Goal: Task Accomplishment & Management: Use online tool/utility

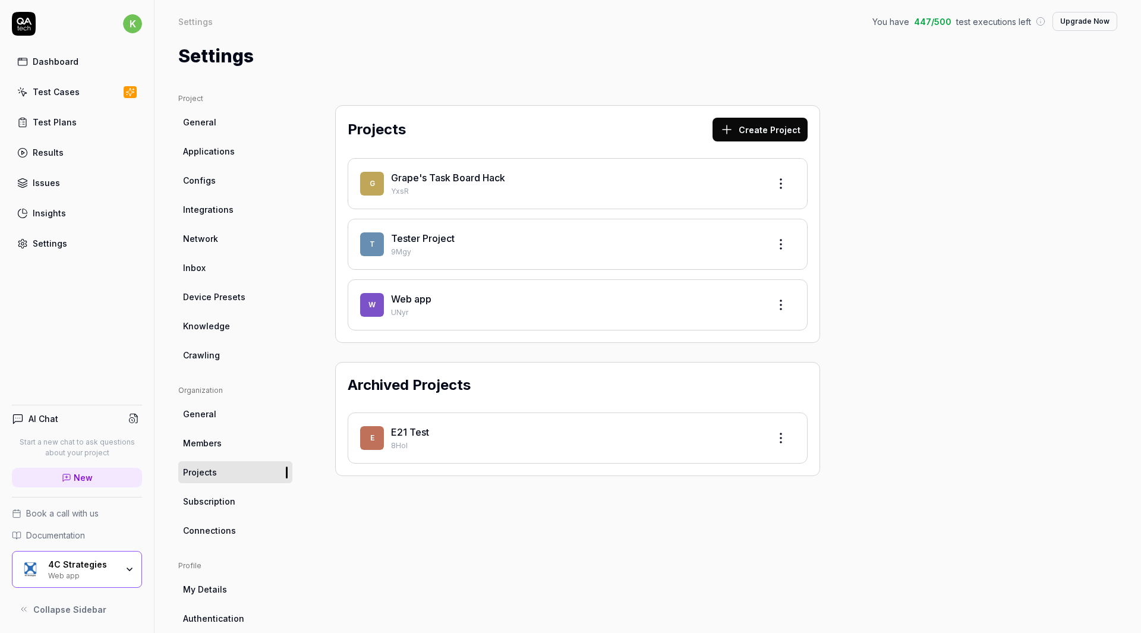
click at [746, 131] on button "Create Project" at bounding box center [759, 130] width 95 height 24
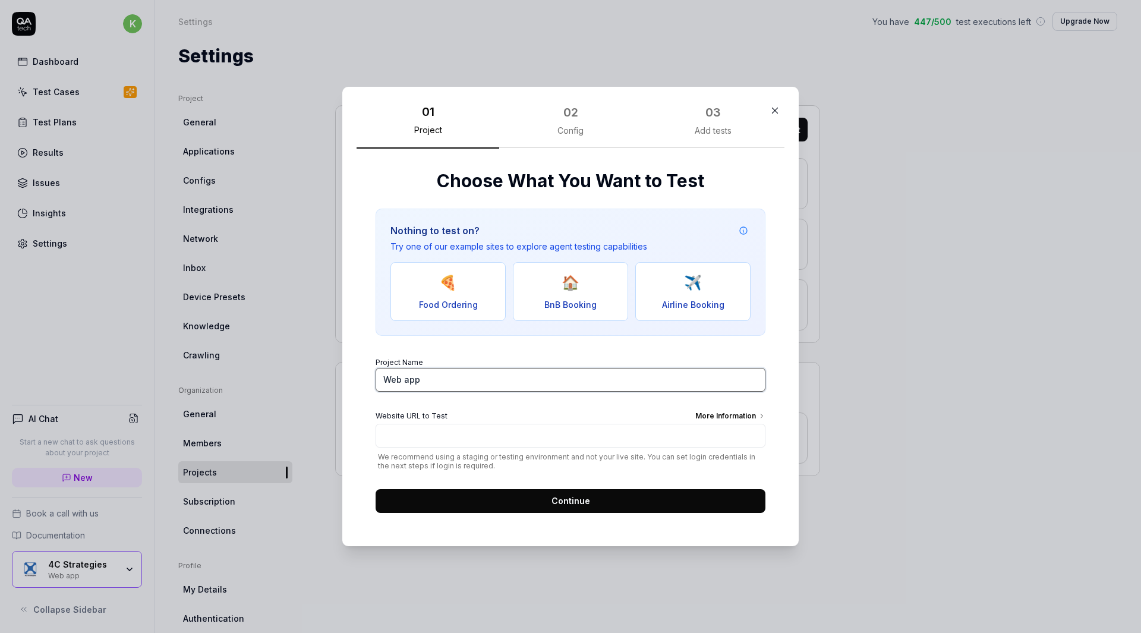
click at [501, 371] on input "Web app" at bounding box center [571, 380] width 390 height 24
type input "W"
type input "Resilience Platform"
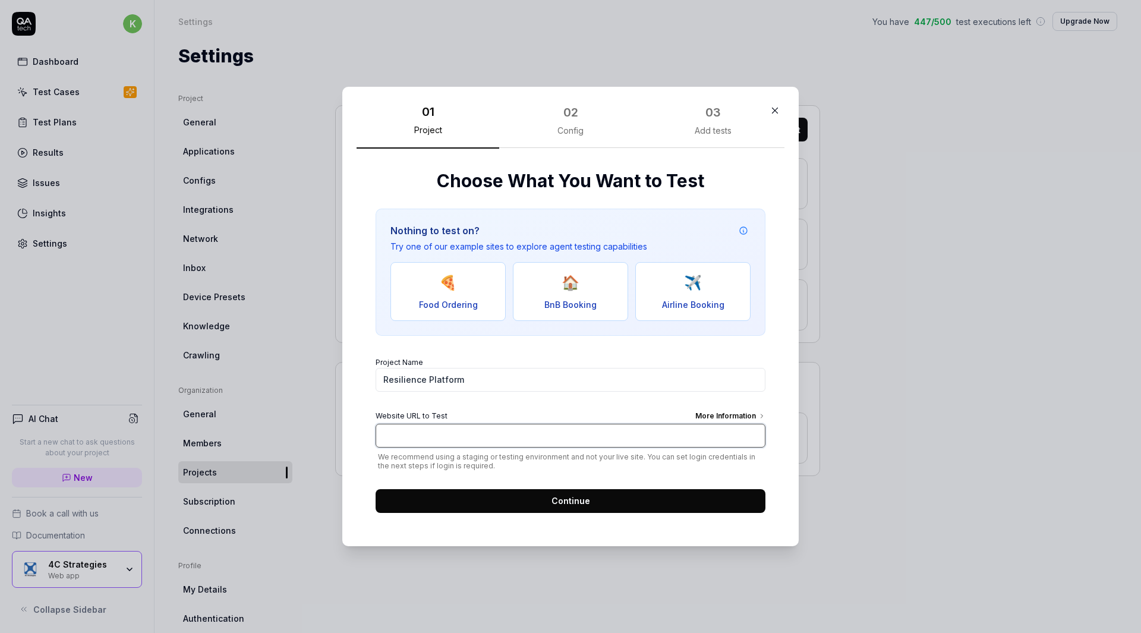
click at [495, 430] on input "Website URL to Test More Information" at bounding box center [571, 436] width 390 height 24
click at [470, 442] on input "Website URL to Test More Information" at bounding box center [571, 436] width 390 height 24
paste input "https://continuitymanagerpro-test.k8s.exonaut.com/exonaut-rdp/#/password-login"
click at [531, 434] on input "https://continuitymanagerpro-test.k8s.exonaut.com/exonaut-rdp/#/password-login" at bounding box center [571, 436] width 390 height 24
click at [702, 438] on input "[URL][DOMAIN_NAME]" at bounding box center [571, 436] width 390 height 24
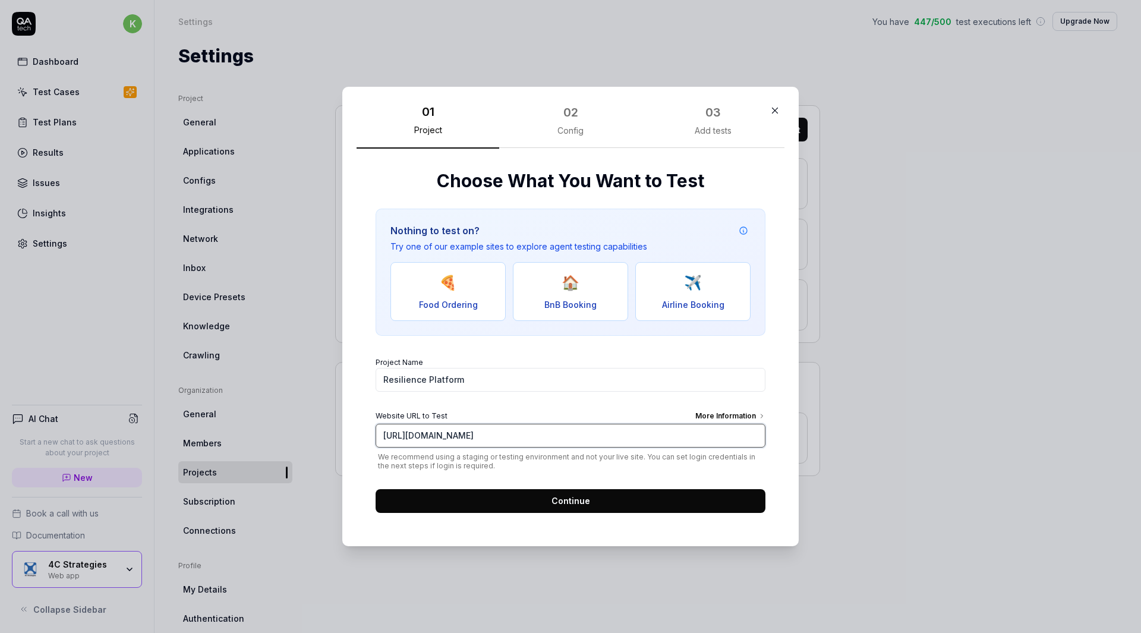
type input "[URL][DOMAIN_NAME]"
click at [595, 507] on button "Continue" at bounding box center [571, 501] width 390 height 24
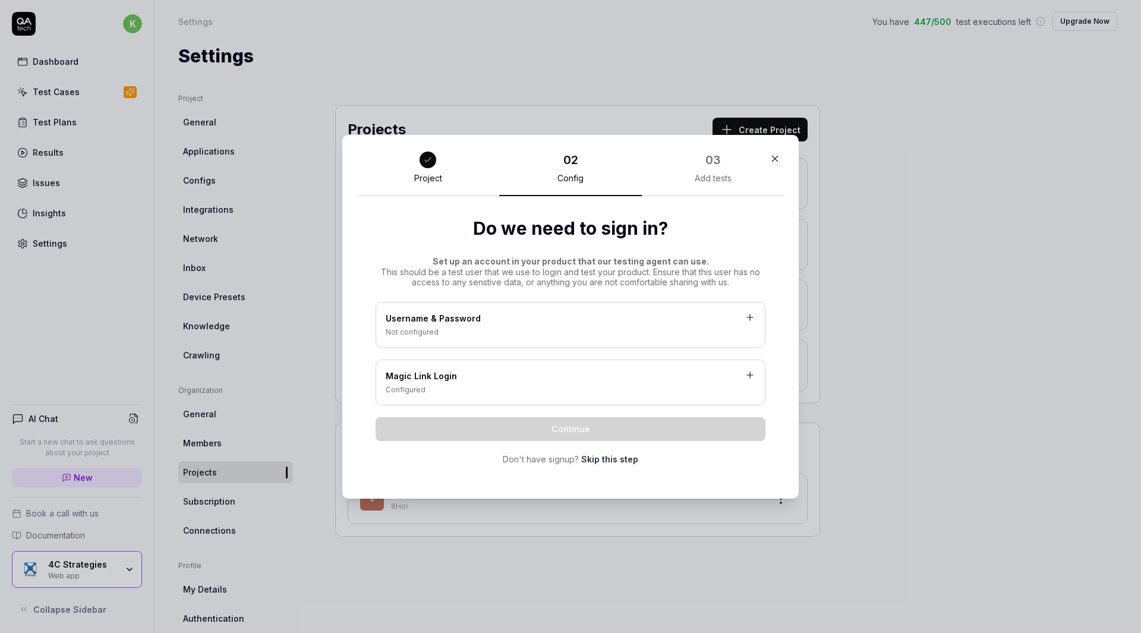
click at [563, 333] on div "Not configured" at bounding box center [571, 332] width 370 height 11
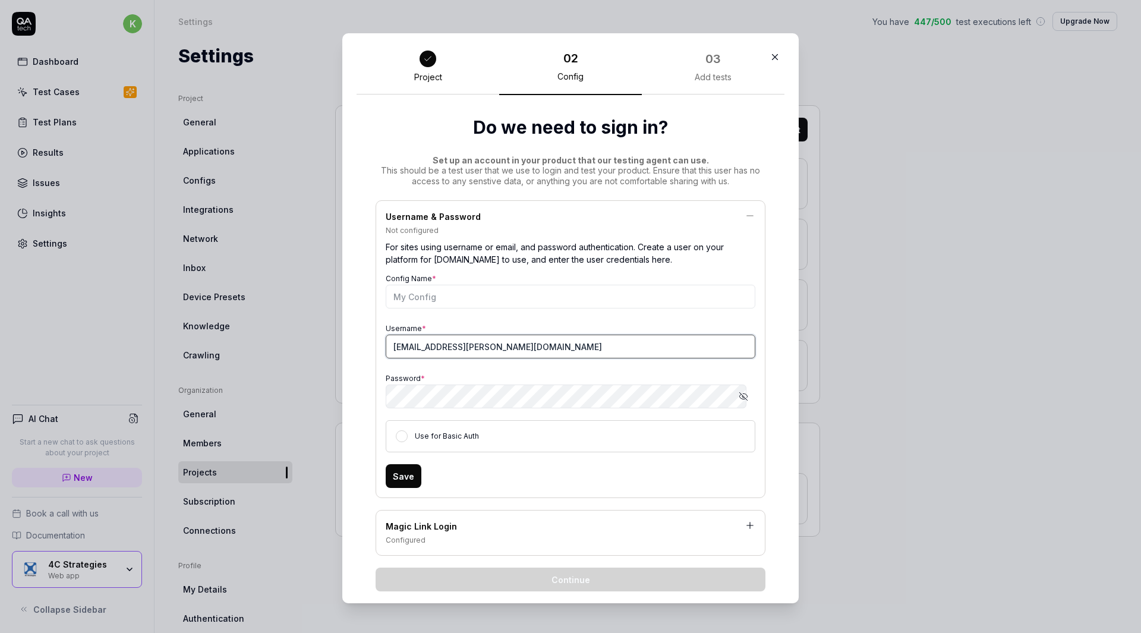
drag, startPoint x: 541, startPoint y: 346, endPoint x: 324, endPoint y: 339, distance: 217.0
click at [324, 339] on div "​ Project 02 Config 03 Add tests Do we need to sign in? Set up an account in yo…" at bounding box center [571, 318] width 504 height 598
type input "test01"
click at [751, 428] on div "Username & Password Not configured For sites using username or email, and passw…" at bounding box center [571, 349] width 390 height 298
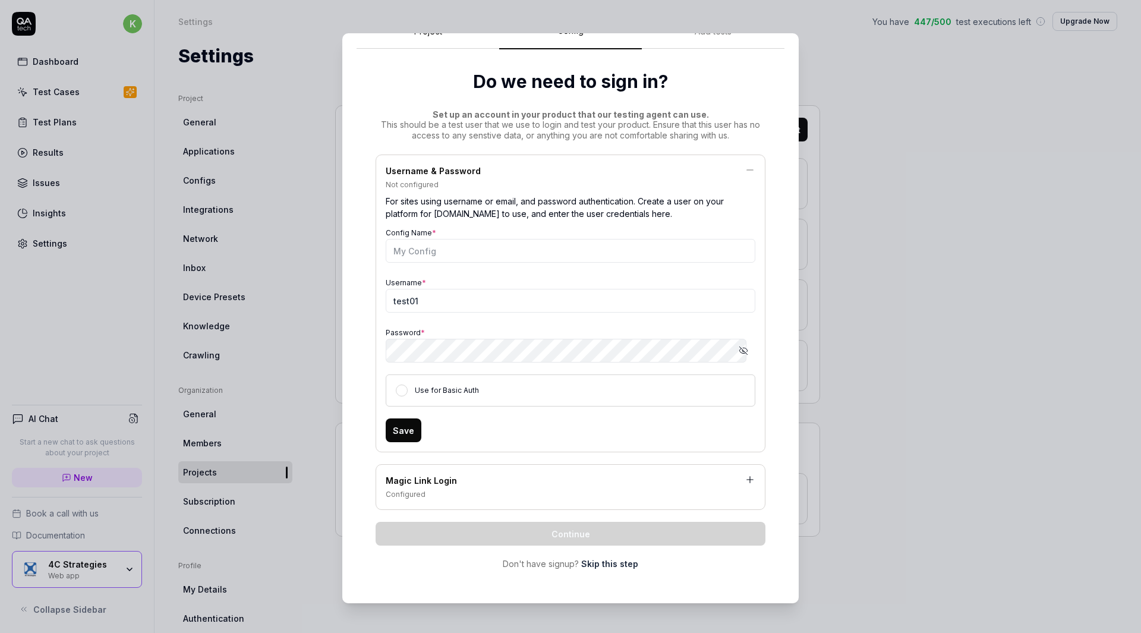
click at [401, 431] on button "Save" at bounding box center [404, 430] width 36 height 24
click at [464, 248] on input "Config Name *" at bounding box center [571, 251] width 370 height 24
type input "Test01"
click at [403, 423] on button "Save" at bounding box center [404, 430] width 36 height 24
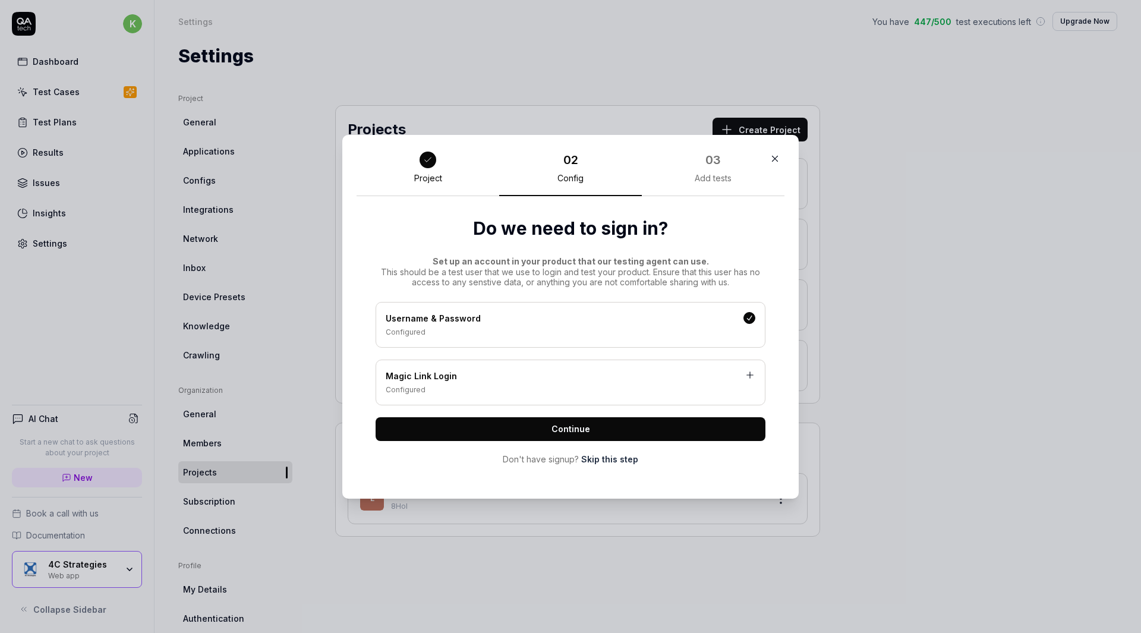
click at [586, 435] on button "Continue" at bounding box center [571, 429] width 390 height 24
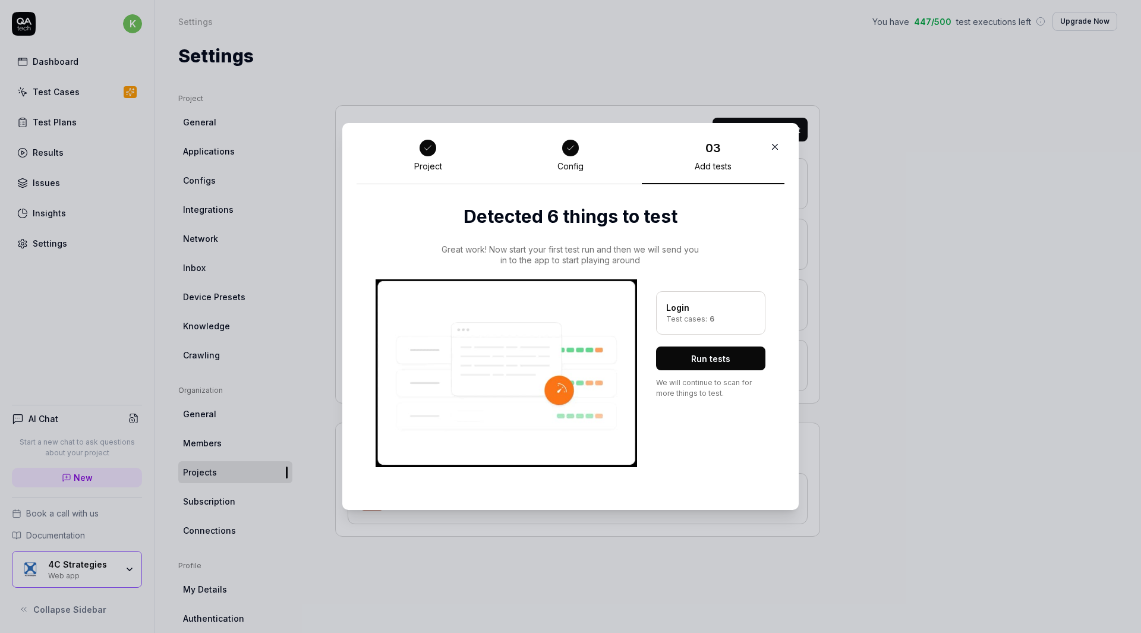
click at [696, 360] on button "Run tests" at bounding box center [710, 358] width 109 height 24
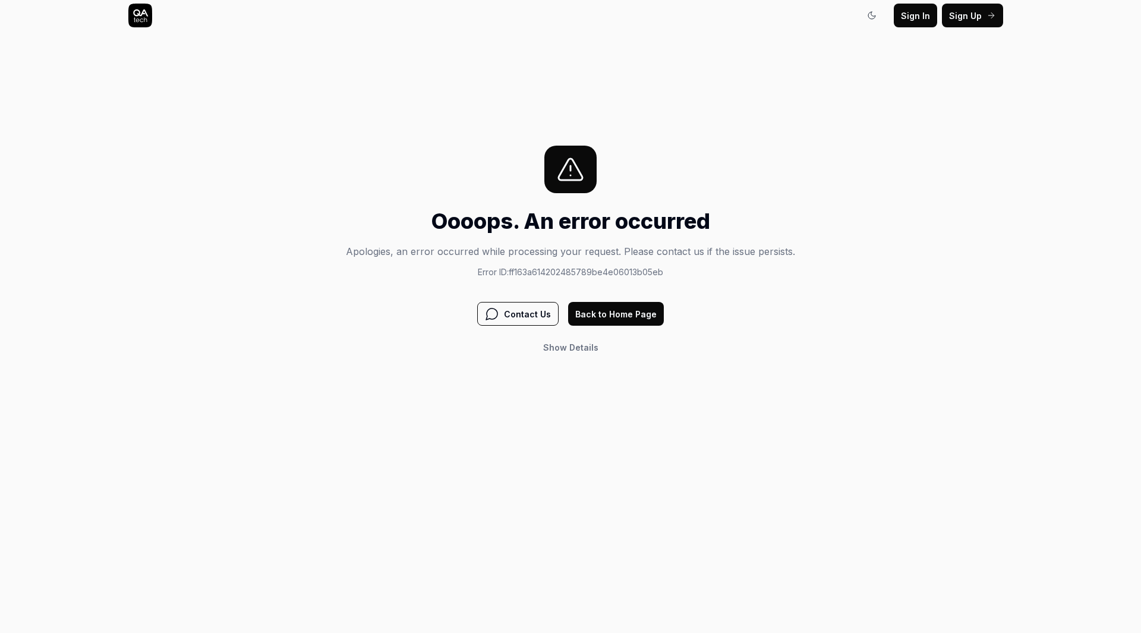
click at [918, 14] on span "Sign In" at bounding box center [915, 16] width 29 height 12
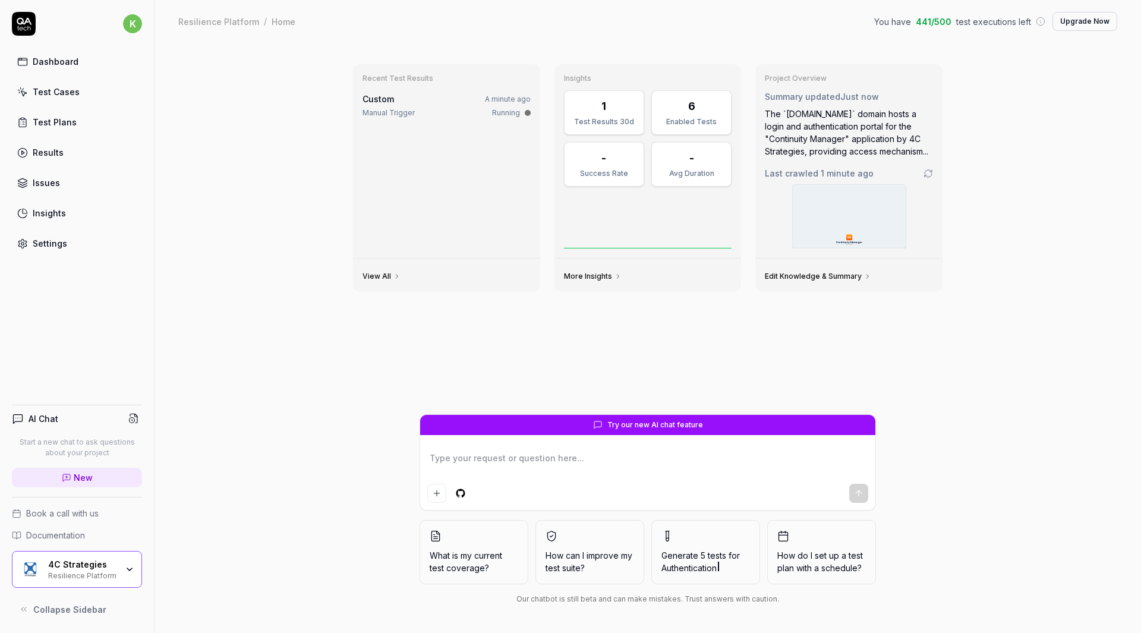
type textarea "*"
click at [52, 245] on div "Settings" at bounding box center [50, 243] width 34 height 12
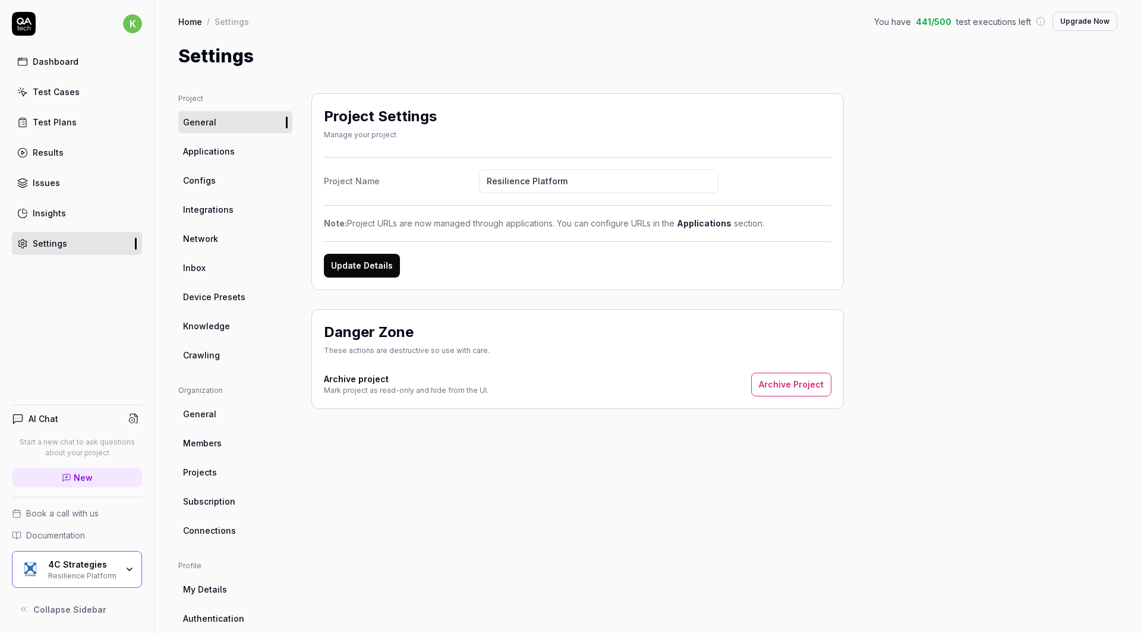
click at [253, 154] on link "Applications" at bounding box center [235, 151] width 114 height 22
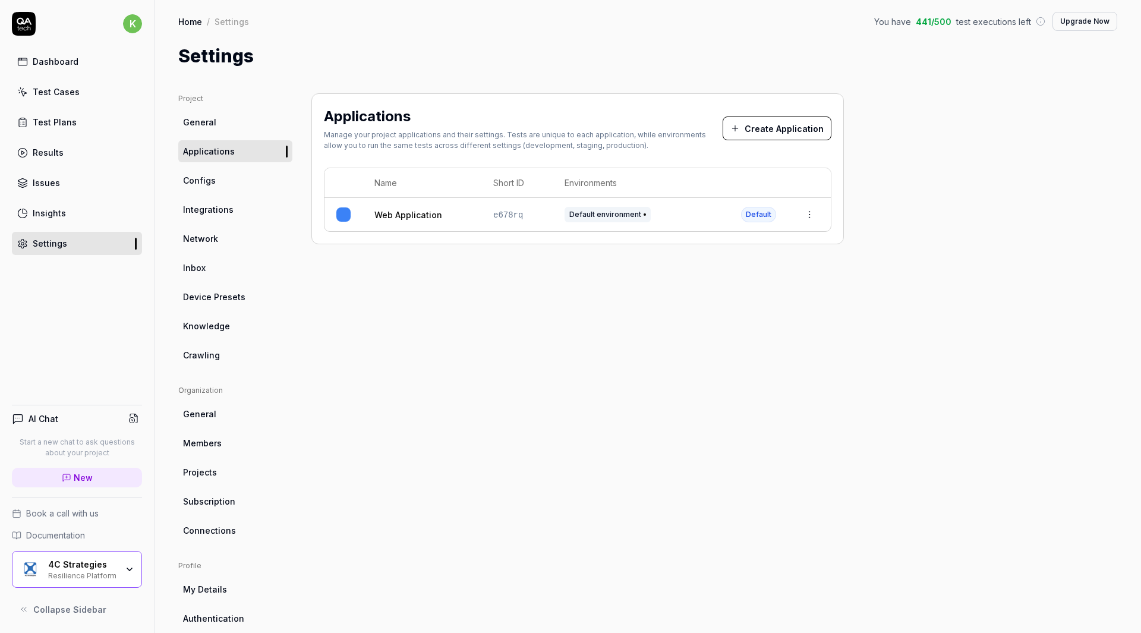
click at [814, 222] on html "k Dashboard Test Cases Test Plans Results Issues Insights Settings AI Chat Star…" at bounding box center [570, 316] width 1141 height 633
click at [721, 292] on div "Edit" at bounding box center [754, 293] width 139 height 26
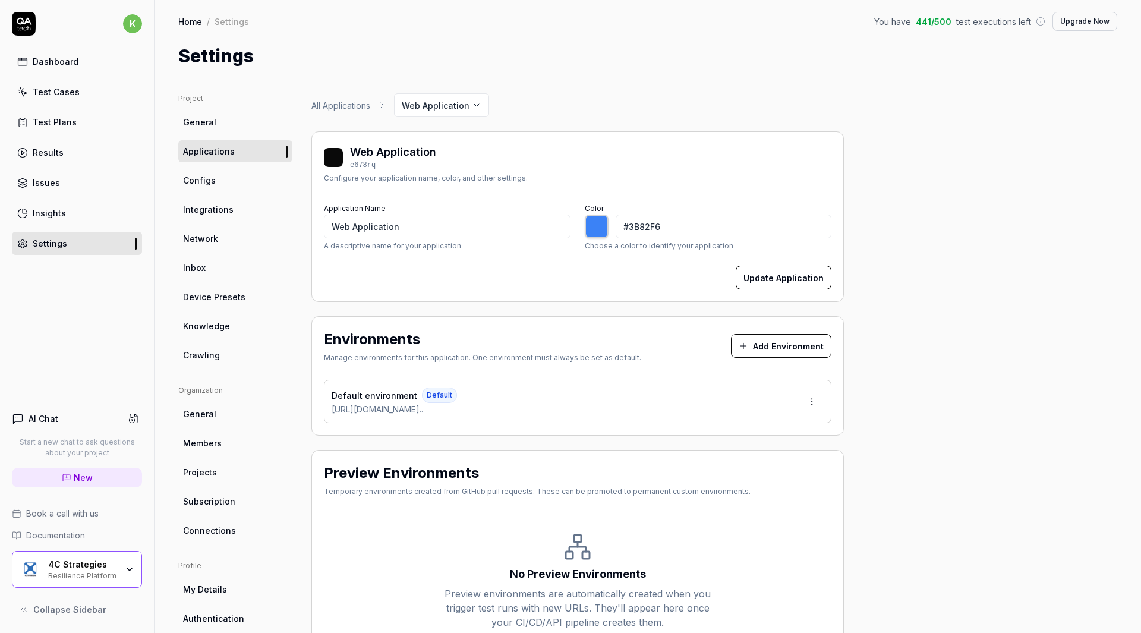
click at [805, 403] on html "k Dashboard Test Cases Test Plans Results Issues Insights Settings AI Chat Star…" at bounding box center [570, 316] width 1141 height 633
click at [747, 457] on div "Edit" at bounding box center [767, 456] width 121 height 26
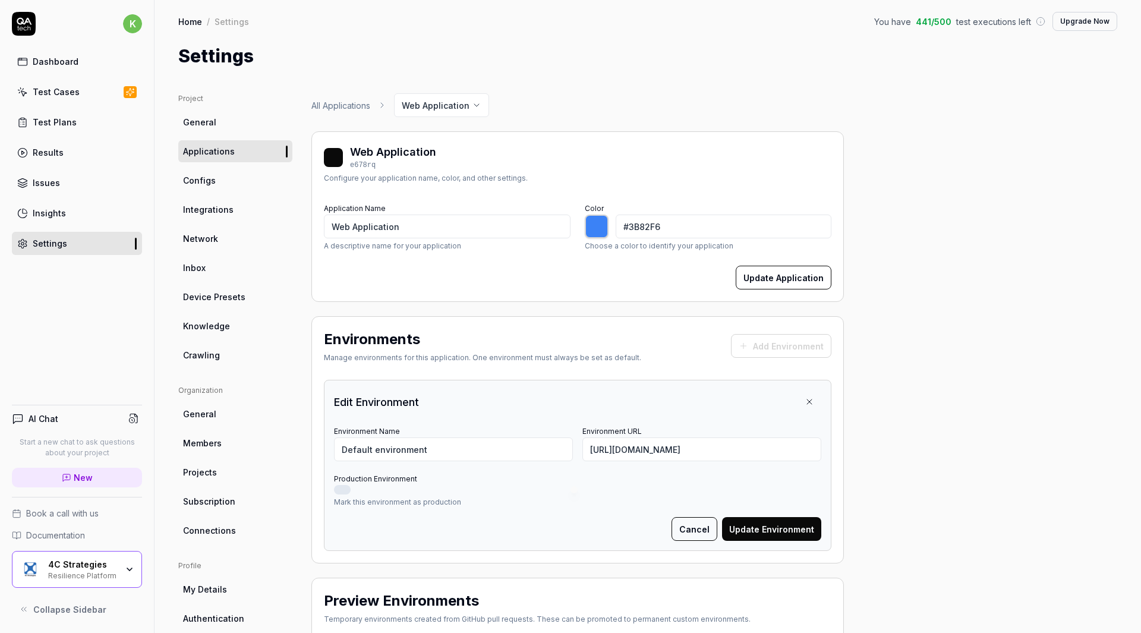
type input "*******"
click at [856, 368] on div "Project General Applications Configs Integrations Network Inbox Device Presets …" at bounding box center [647, 440] width 939 height 695
click at [219, 124] on link "General" at bounding box center [235, 122] width 114 height 22
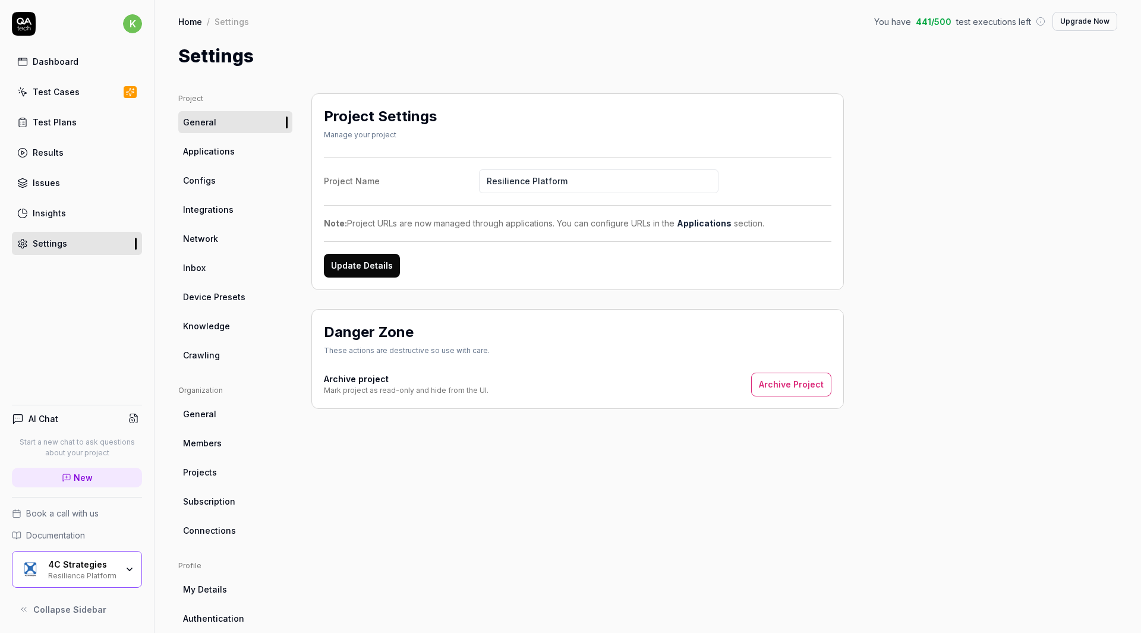
click at [74, 64] on div "Dashboard" at bounding box center [56, 61] width 46 height 12
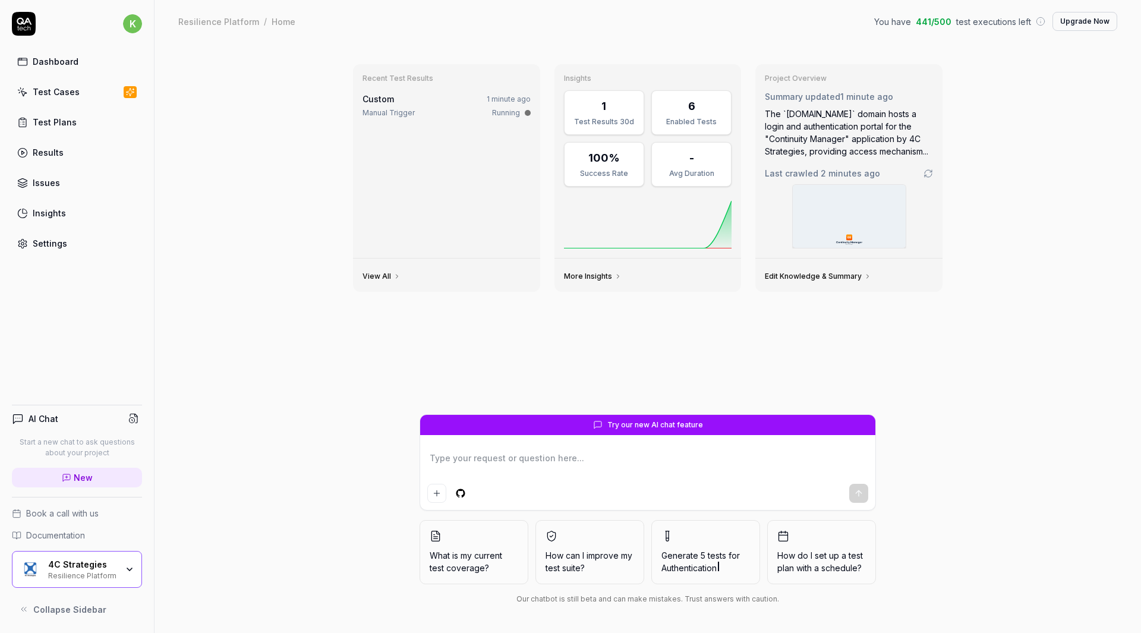
type textarea "*"
click at [75, 95] on div "Test Cases" at bounding box center [56, 92] width 47 height 12
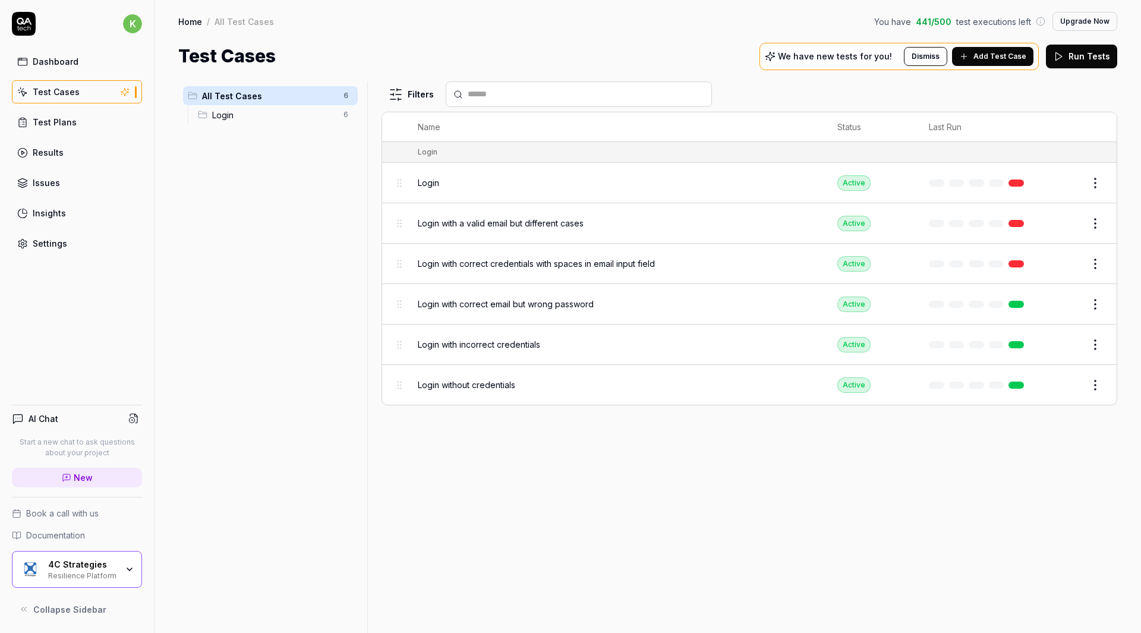
click at [1014, 181] on link at bounding box center [1015, 182] width 15 height 7
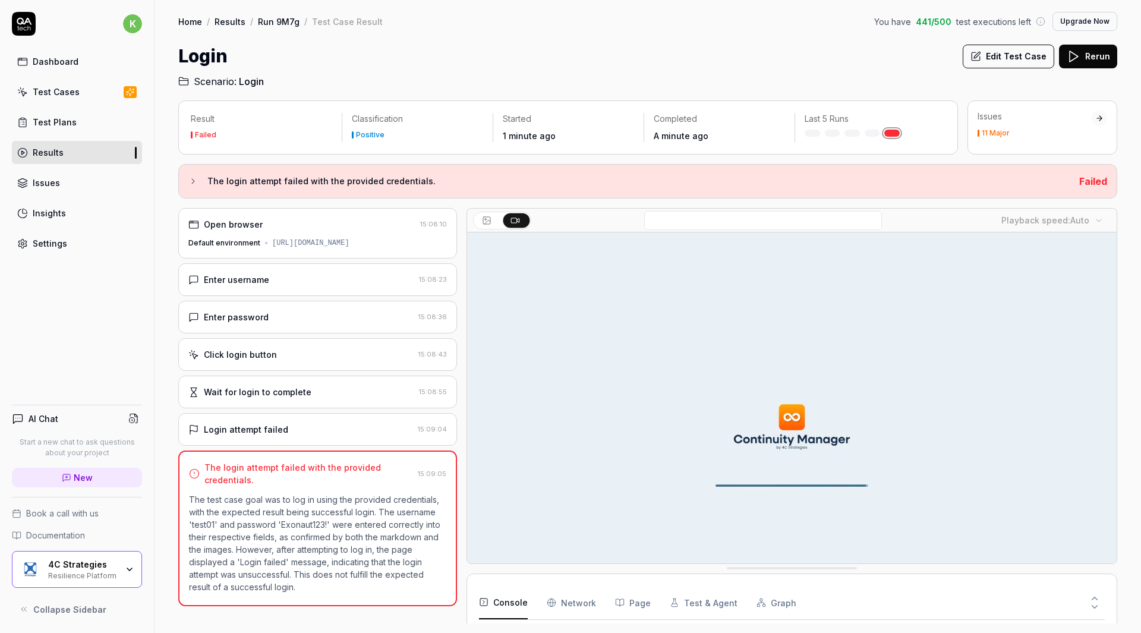
scroll to position [450, 0]
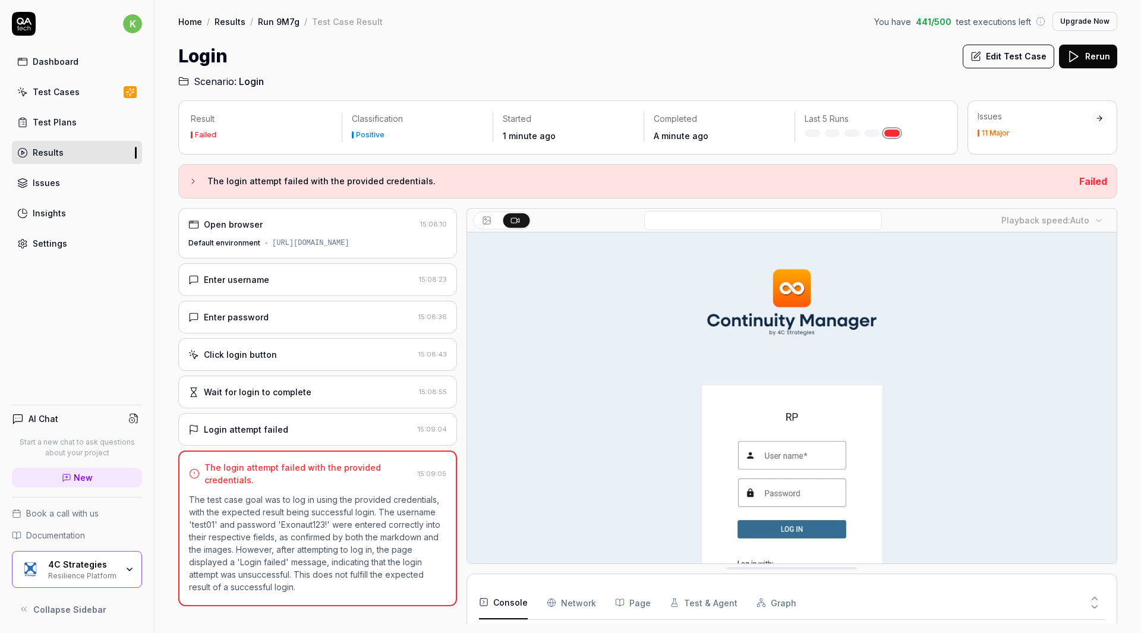
click at [61, 245] on div "Settings" at bounding box center [50, 243] width 34 height 12
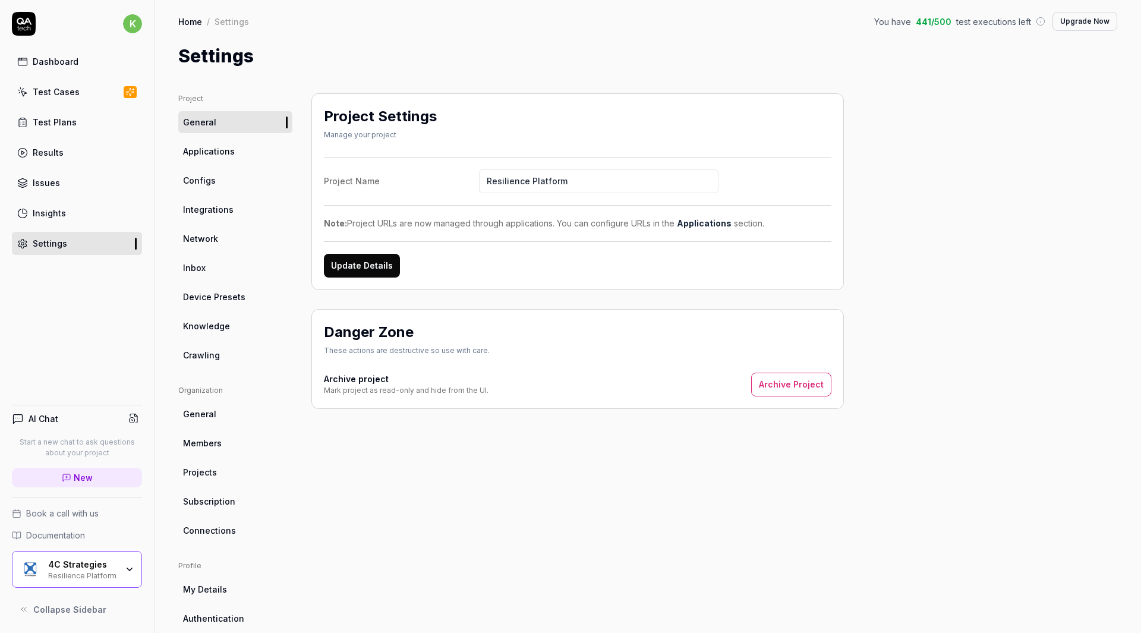
click at [227, 156] on span "Applications" at bounding box center [209, 151] width 52 height 12
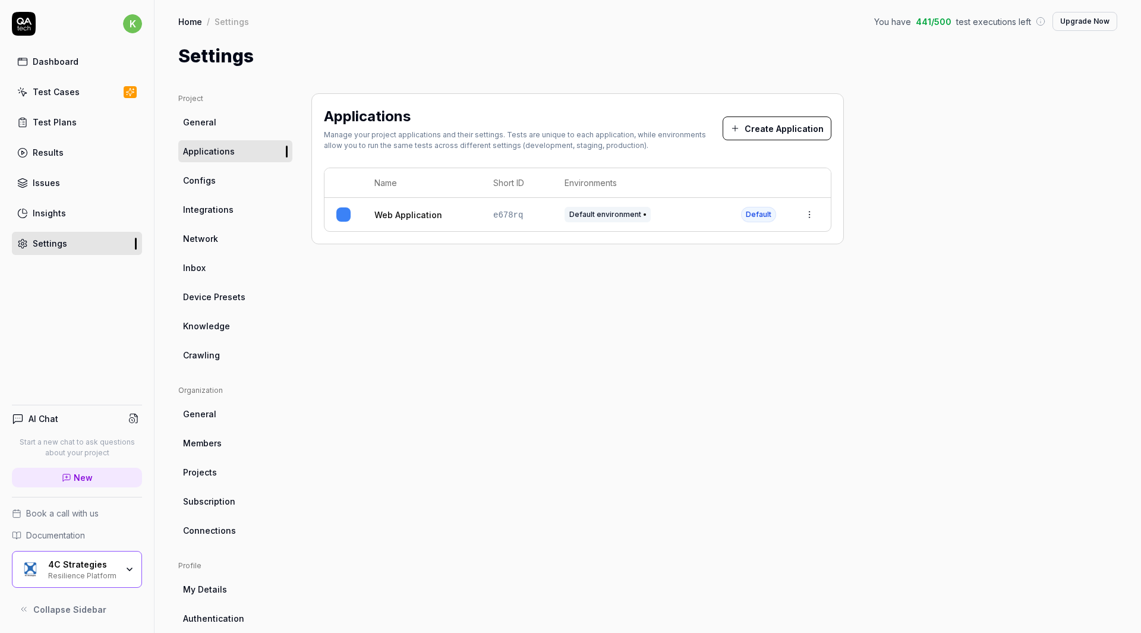
click at [814, 219] on html "k Dashboard Test Cases Test Plans Results Issues Insights Settings AI Chat Star…" at bounding box center [570, 316] width 1141 height 633
click at [727, 292] on div "Edit" at bounding box center [754, 293] width 139 height 26
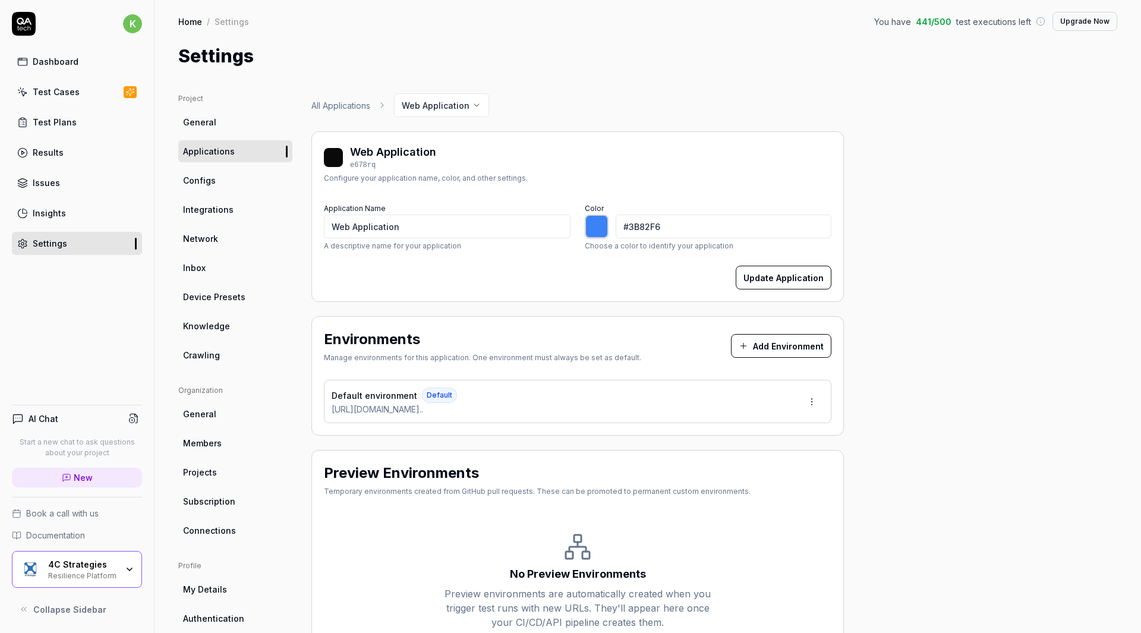
type input "*******"
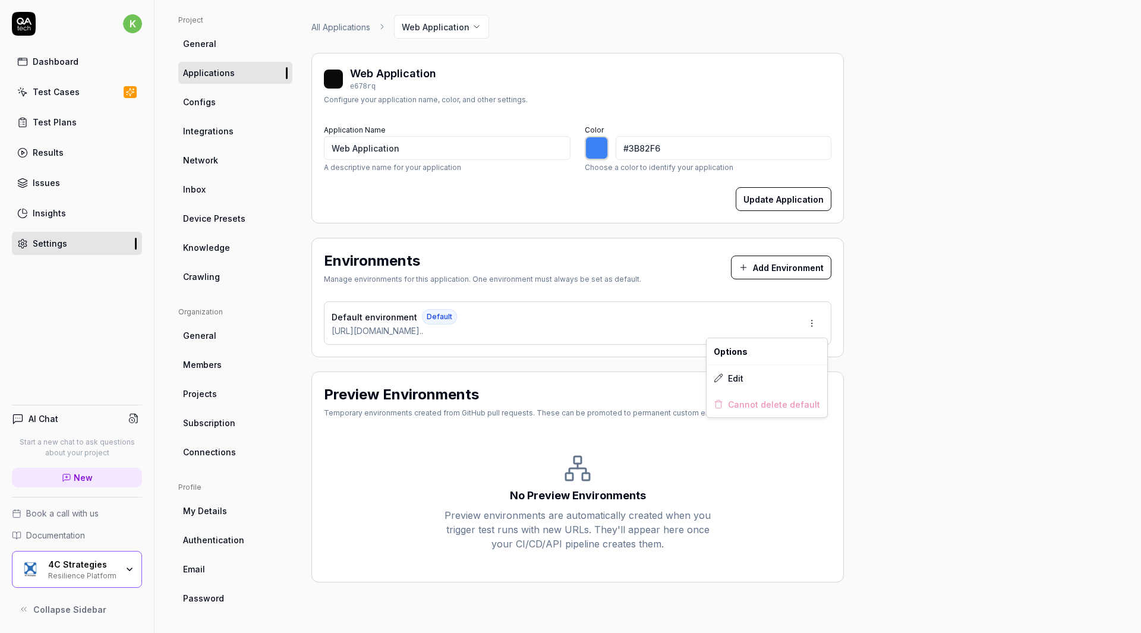
click at [802, 324] on html "k Dashboard Test Cases Test Plans Results Issues Insights Settings AI Chat Star…" at bounding box center [570, 316] width 1141 height 633
click at [728, 380] on span "Edit" at bounding box center [735, 378] width 15 height 12
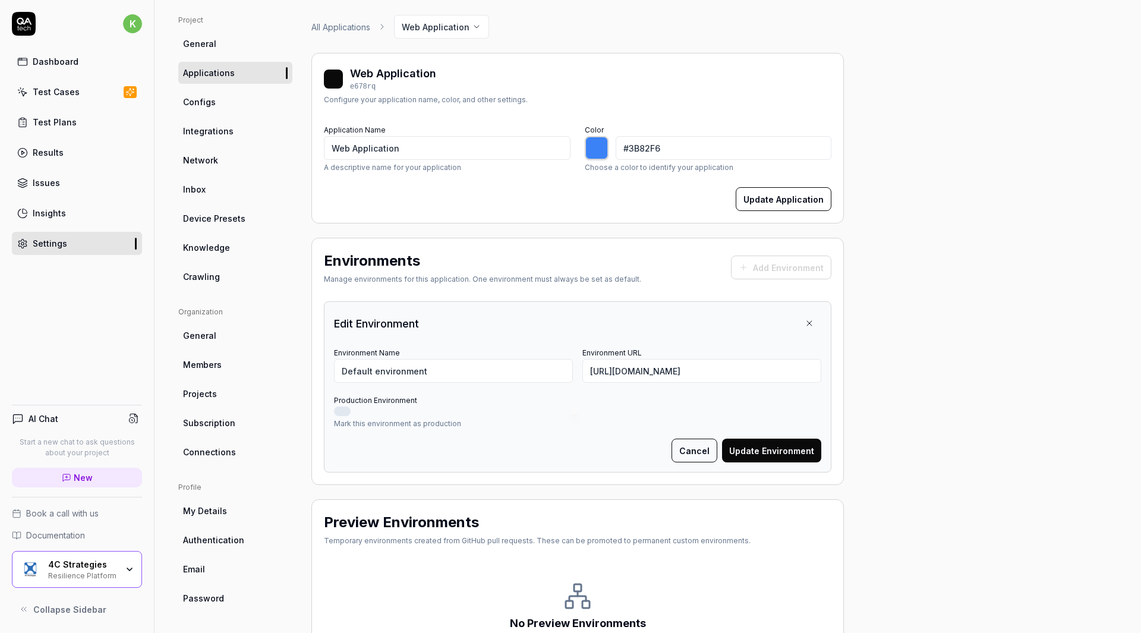
click at [217, 535] on span "Authentication" at bounding box center [213, 540] width 61 height 12
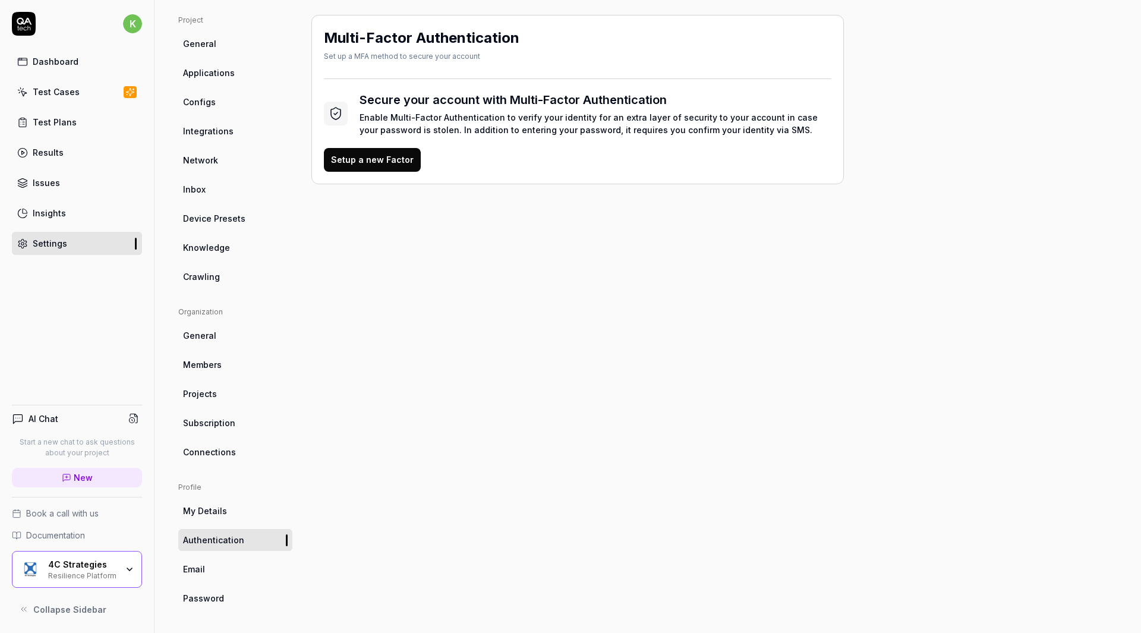
click at [216, 77] on span "Applications" at bounding box center [209, 73] width 52 height 12
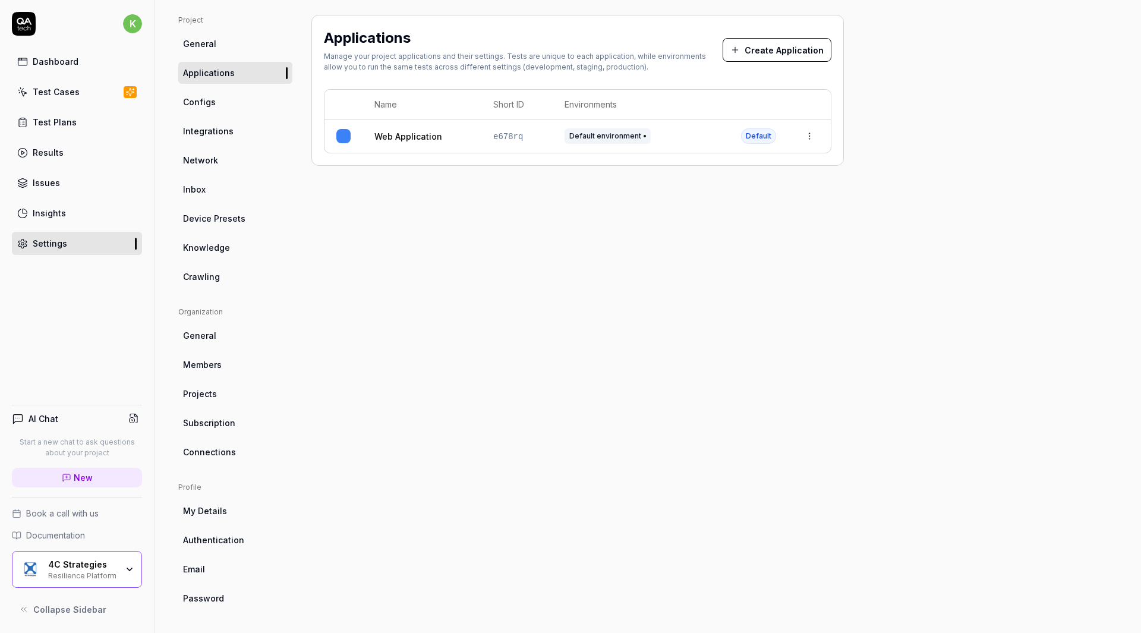
click at [223, 37] on link "General" at bounding box center [235, 44] width 114 height 22
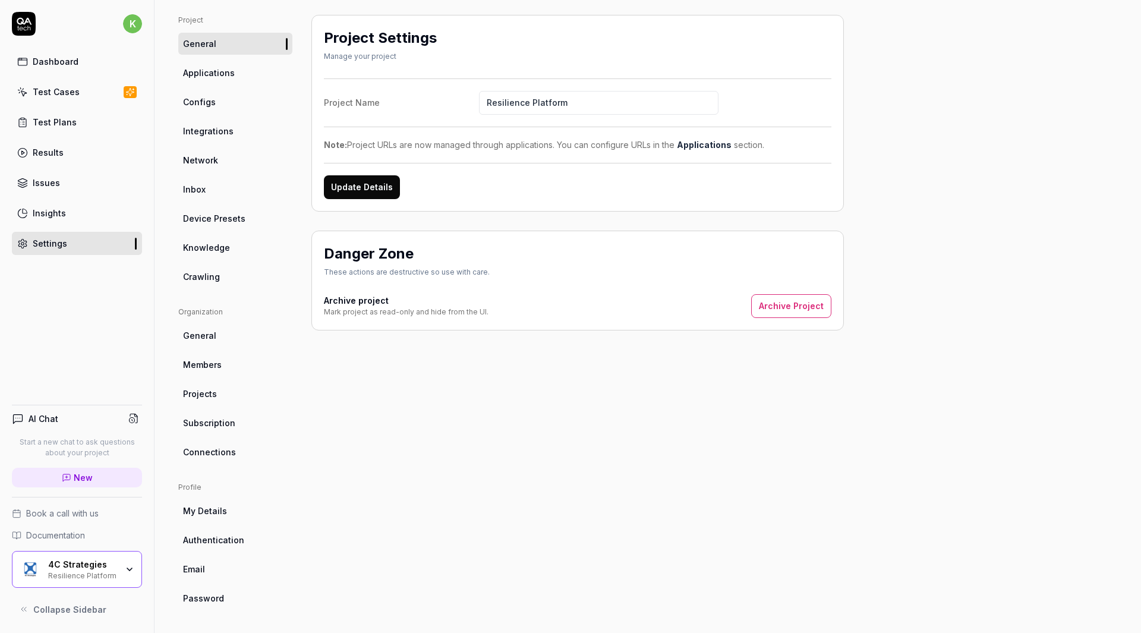
click at [83, 94] on link "Test Cases" at bounding box center [77, 91] width 130 height 23
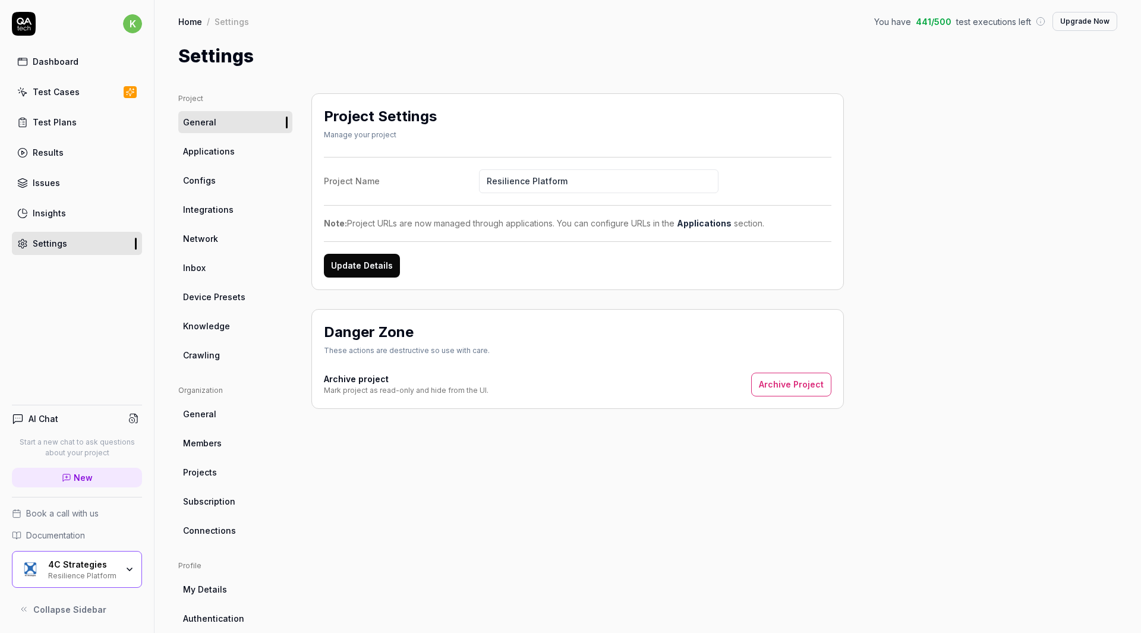
scroll to position [78, 0]
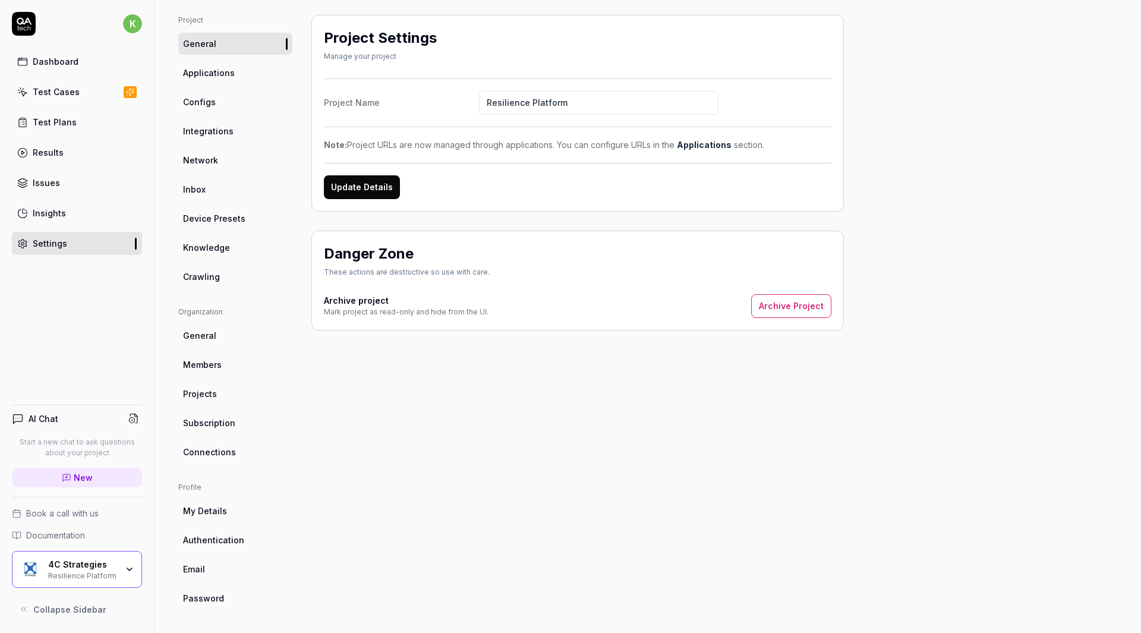
click at [203, 597] on span "Password" at bounding box center [203, 598] width 41 height 12
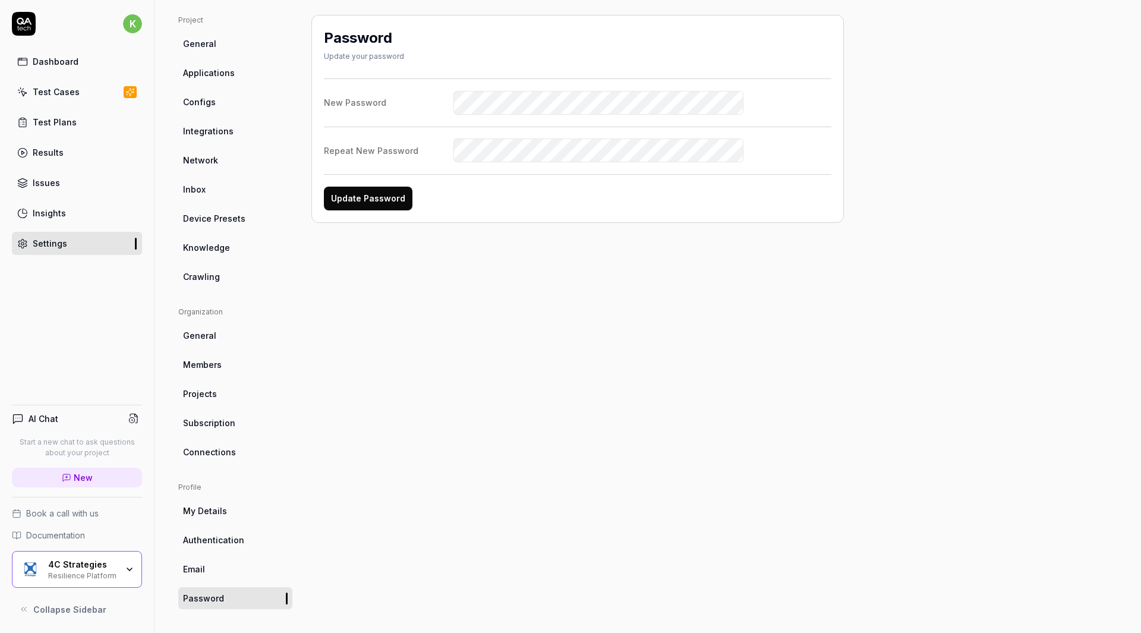
click at [70, 90] on div "Test Cases" at bounding box center [56, 92] width 47 height 12
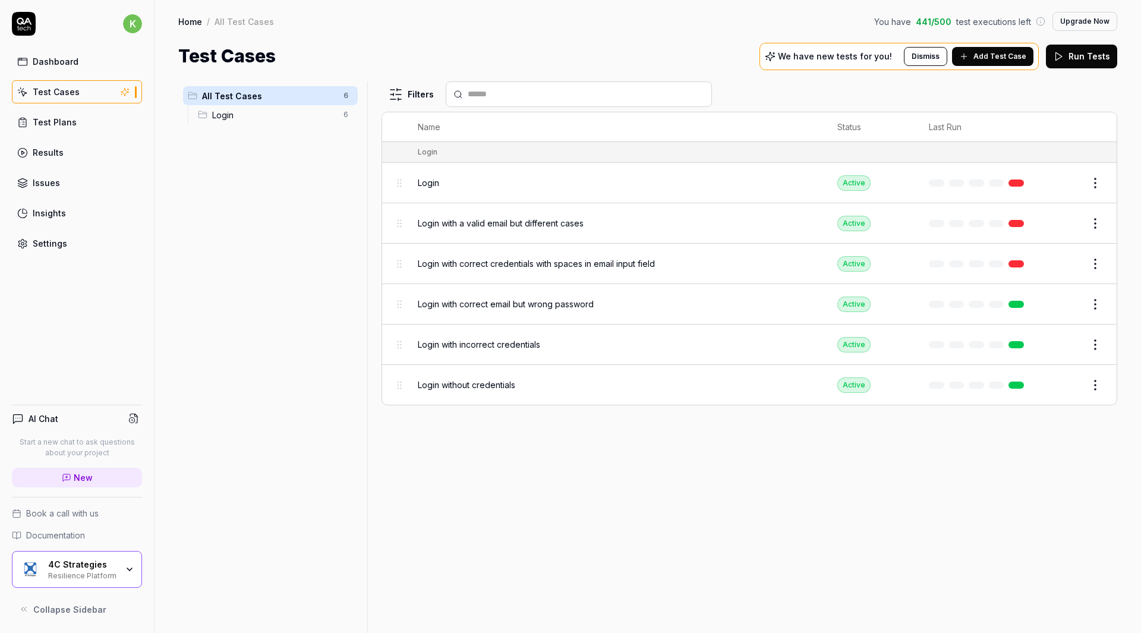
click at [238, 115] on span "Login" at bounding box center [274, 115] width 124 height 12
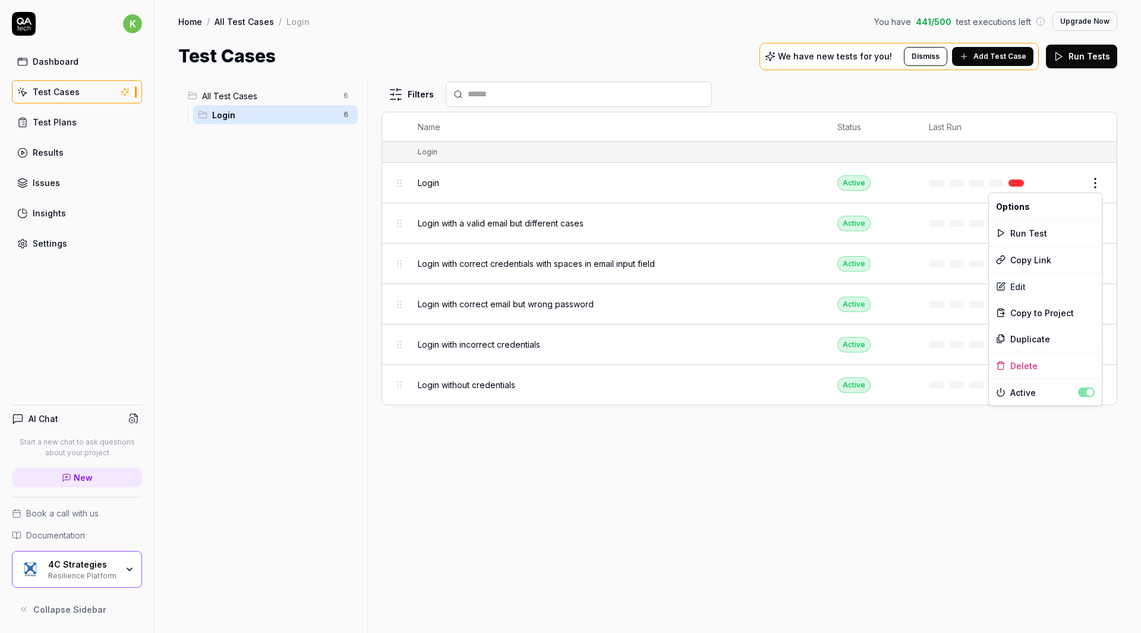
click at [1101, 185] on html "k Dashboard Test Cases Test Plans Results Issues Insights Settings AI Chat Star…" at bounding box center [570, 316] width 1141 height 633
click at [1020, 288] on div "Edit" at bounding box center [1045, 286] width 113 height 26
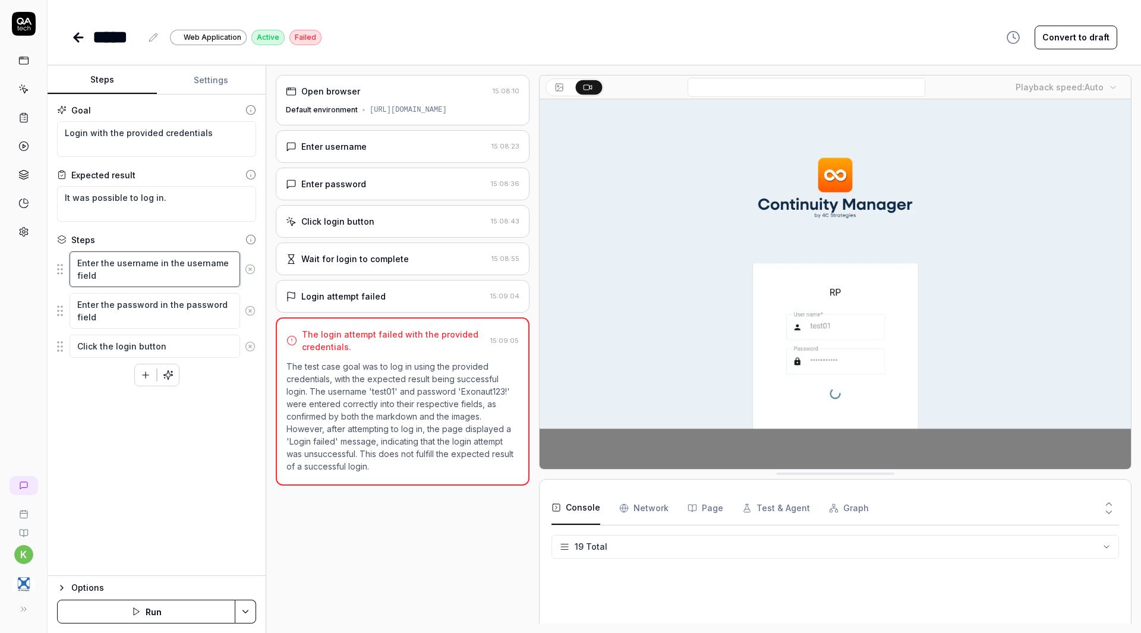
scroll to position [449, 0]
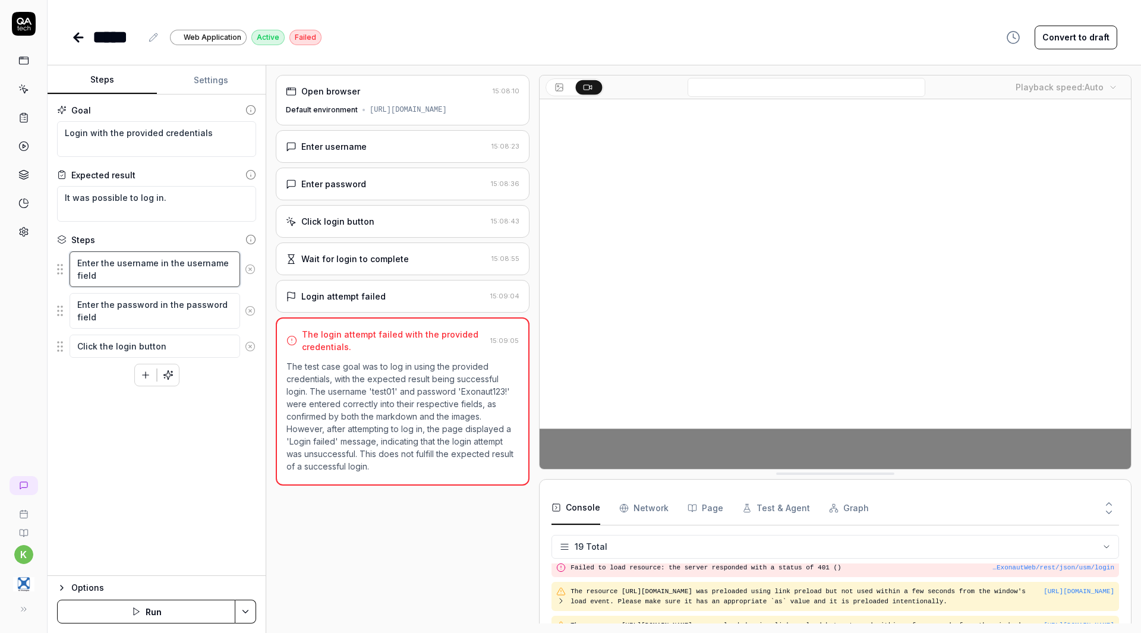
click at [153, 278] on textarea "Enter the username in the username field" at bounding box center [155, 269] width 171 height 36
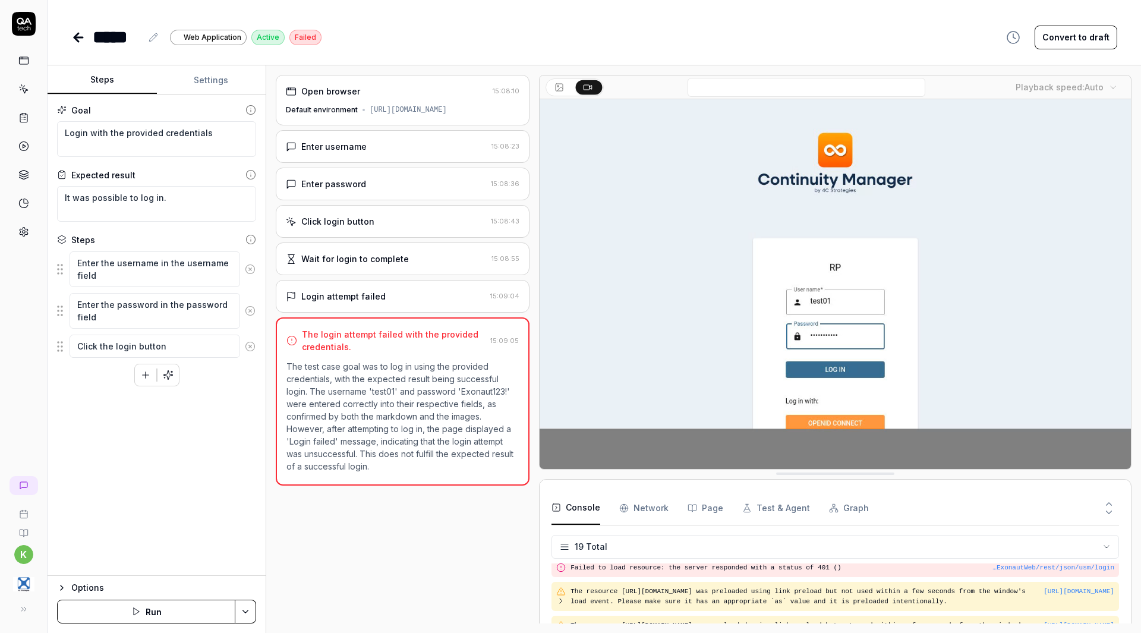
type textarea "*"
click at [210, 84] on button "Settings" at bounding box center [211, 80] width 109 height 29
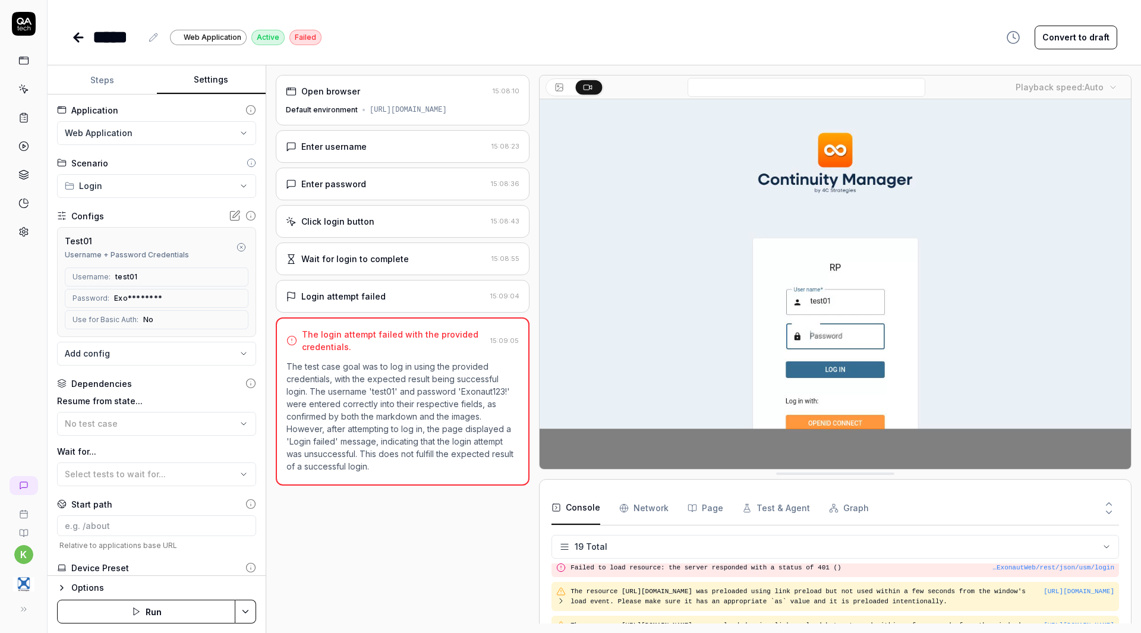
click at [229, 216] on icon at bounding box center [235, 216] width 12 height 12
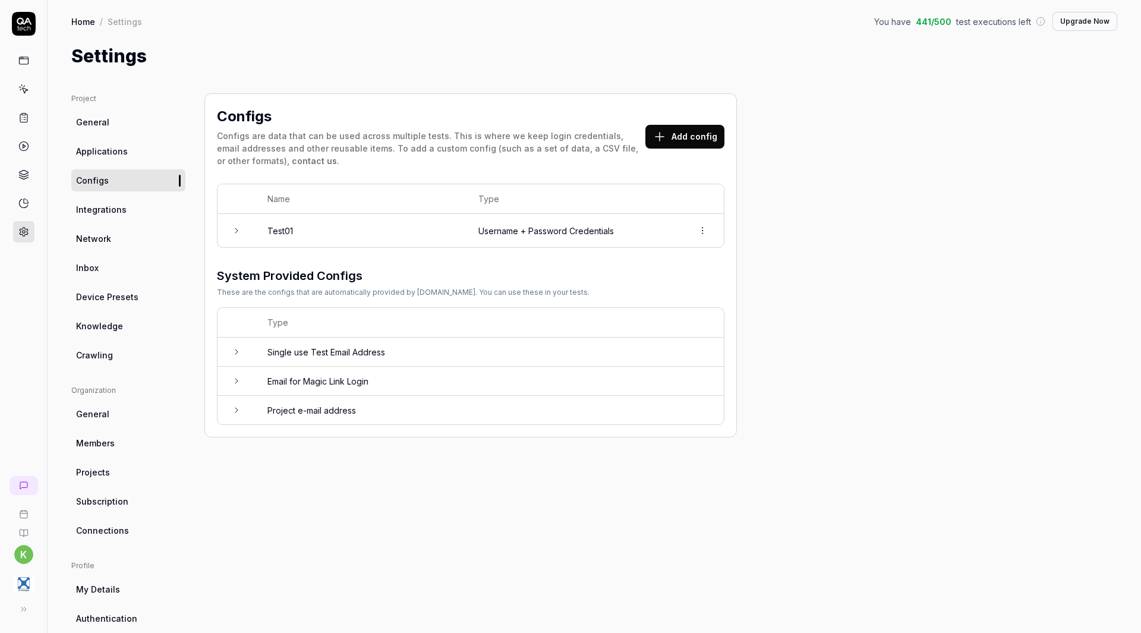
click at [227, 239] on td at bounding box center [236, 230] width 38 height 33
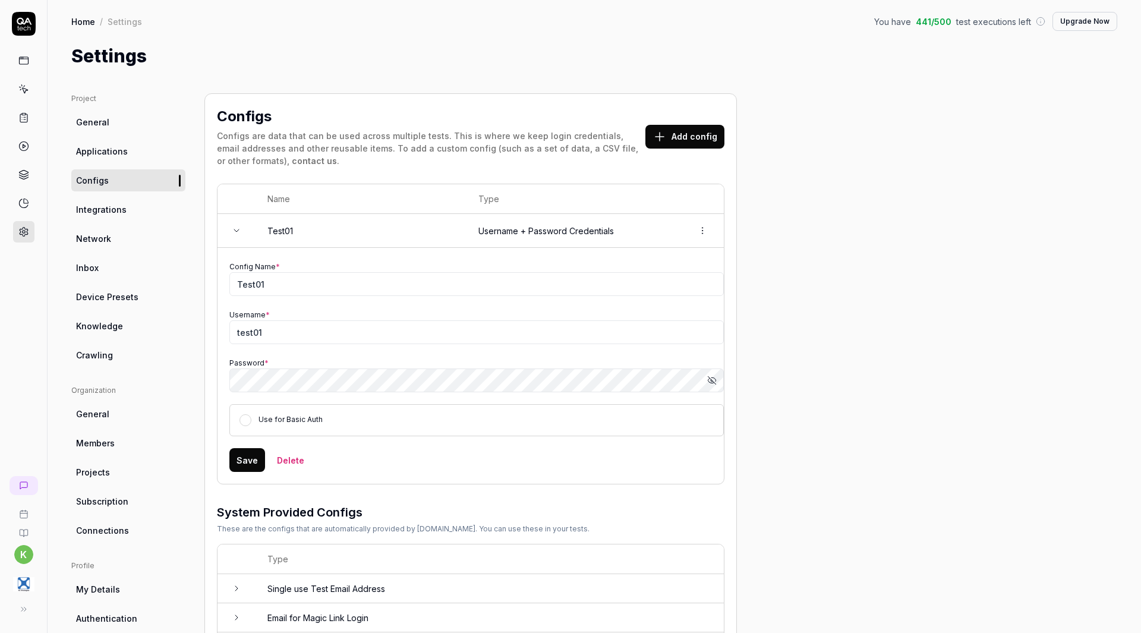
click at [252, 465] on button "Save" at bounding box center [247, 460] width 36 height 24
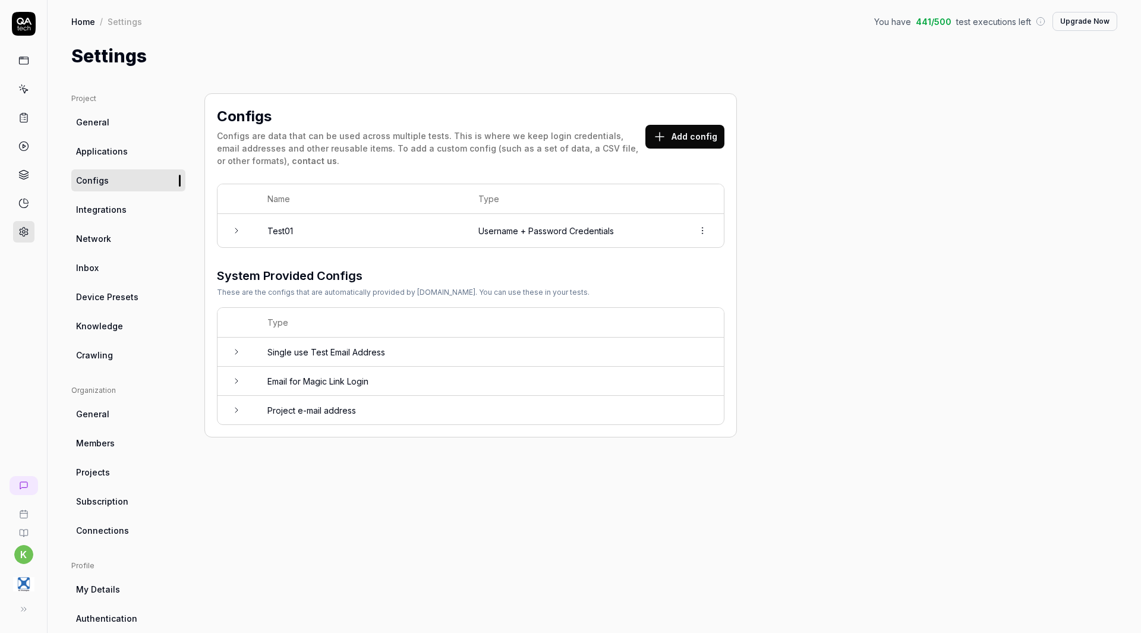
click at [29, 62] on icon at bounding box center [23, 60] width 11 height 11
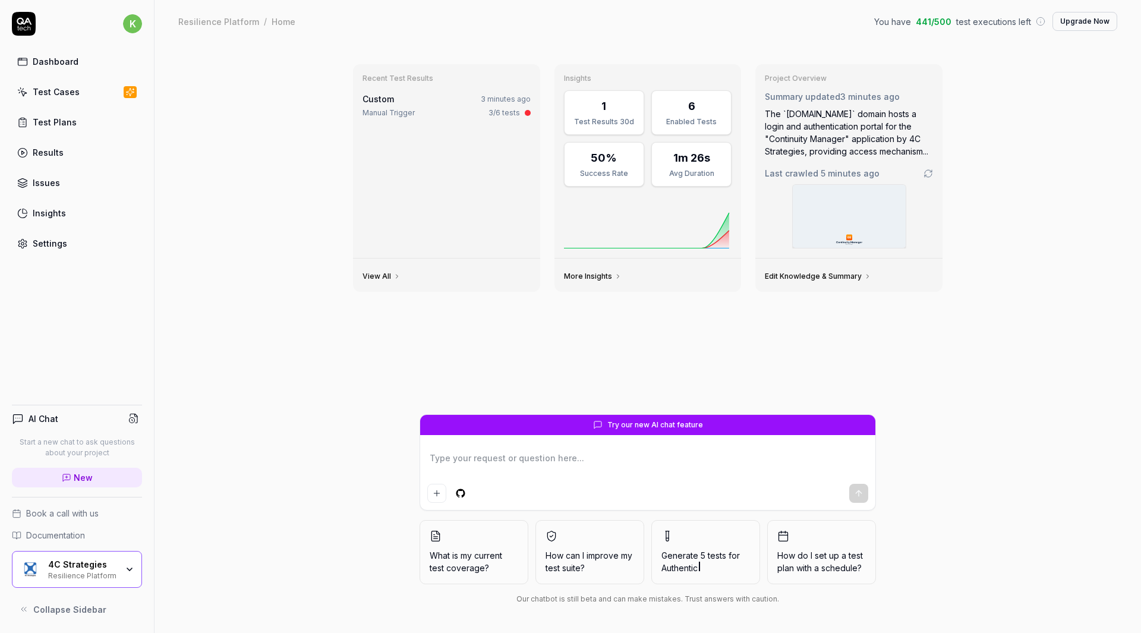
type textarea "*"
click at [76, 90] on div "Test Cases" at bounding box center [56, 92] width 47 height 12
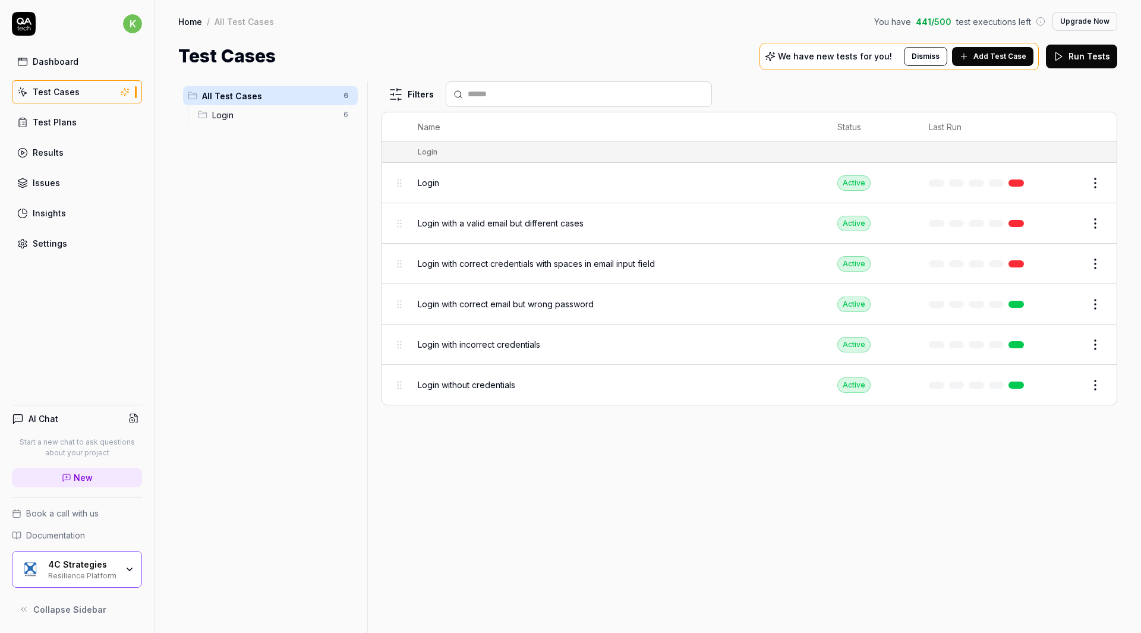
click at [435, 185] on span "Login" at bounding box center [428, 182] width 21 height 12
click at [524, 187] on div "Login" at bounding box center [616, 182] width 396 height 12
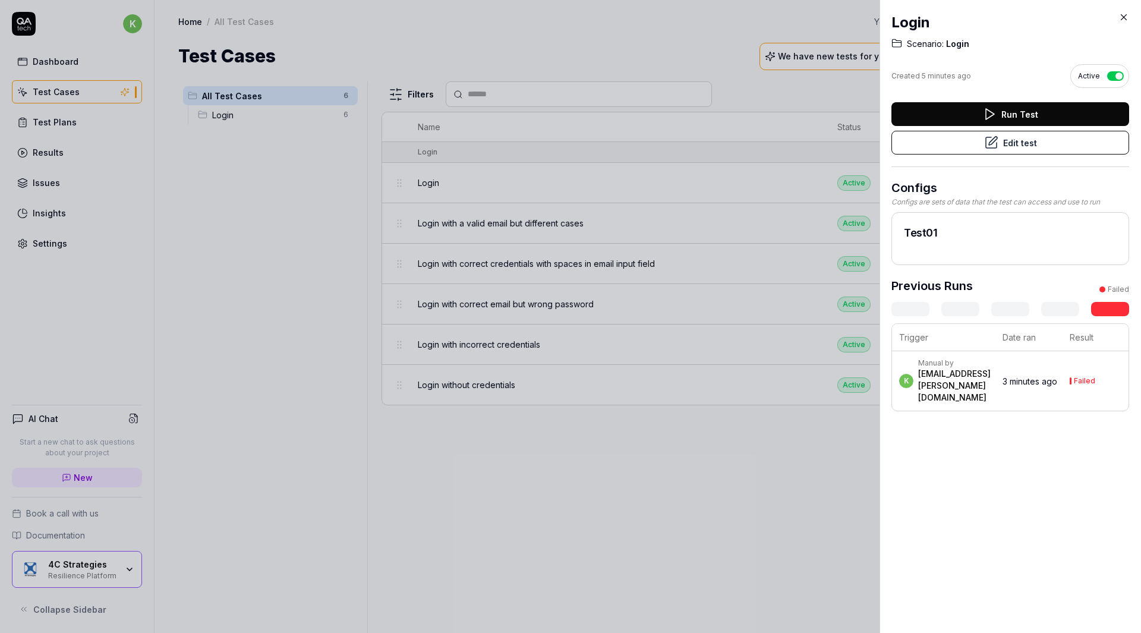
click at [797, 456] on div at bounding box center [570, 316] width 1141 height 633
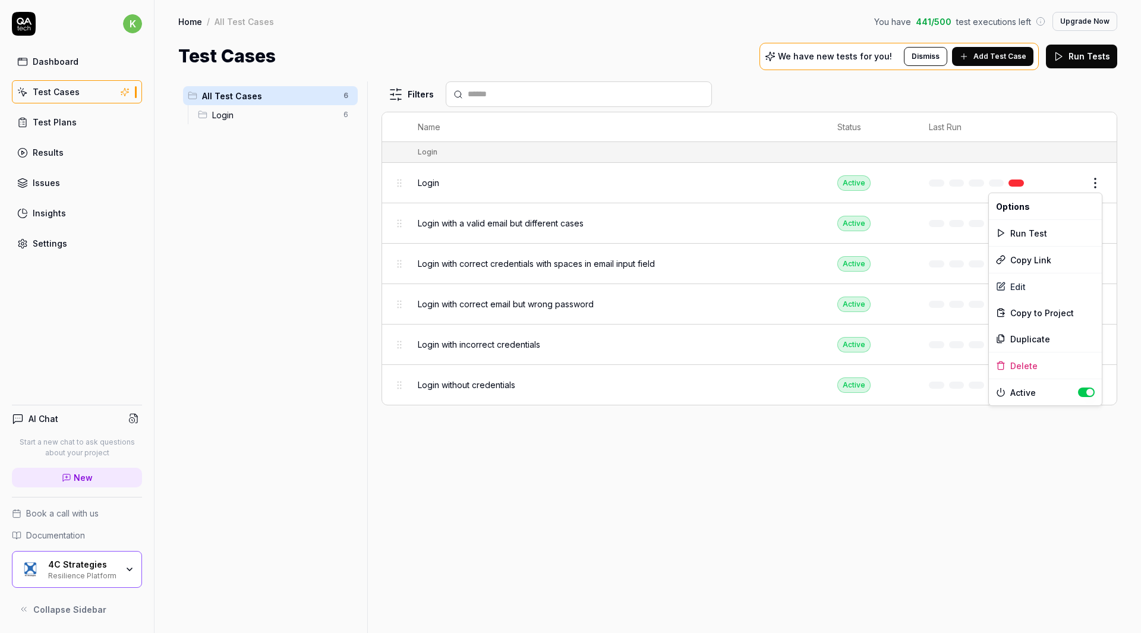
click at [1089, 182] on html "k Dashboard Test Cases Test Plans Results Issues Insights Settings AI Chat Star…" at bounding box center [570, 316] width 1141 height 633
click at [1028, 231] on div "Run Test" at bounding box center [1045, 233] width 113 height 26
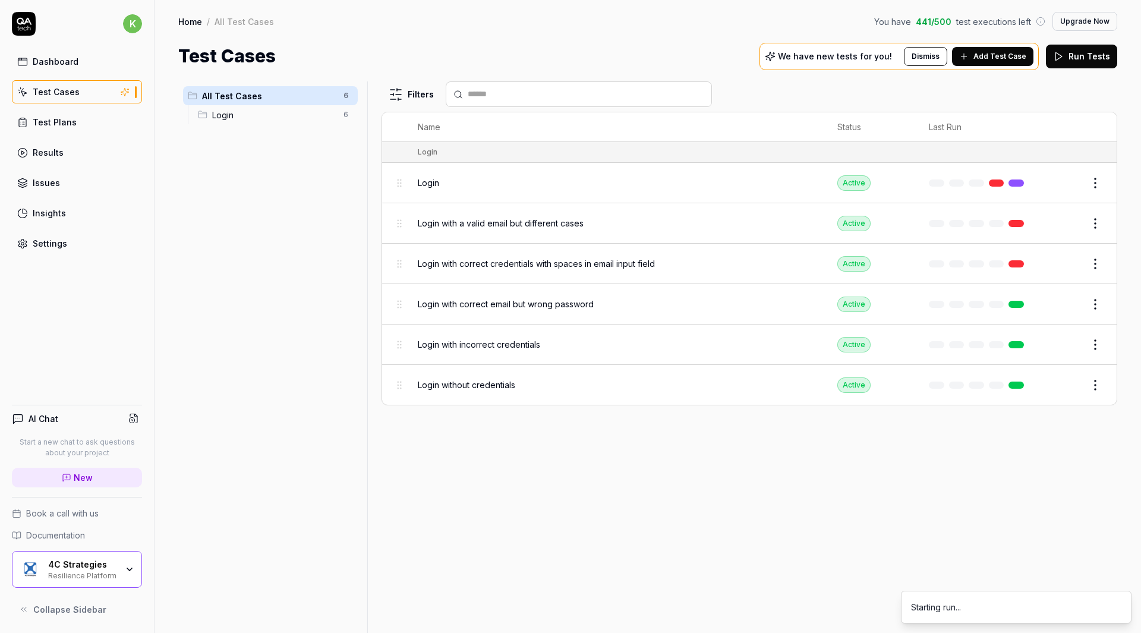
click at [920, 184] on td at bounding box center [979, 183] width 124 height 40
click at [1102, 179] on html "k Dashboard Test Cases Test Plans Results Issues Insights Settings AI Chat Star…" at bounding box center [570, 316] width 1141 height 633
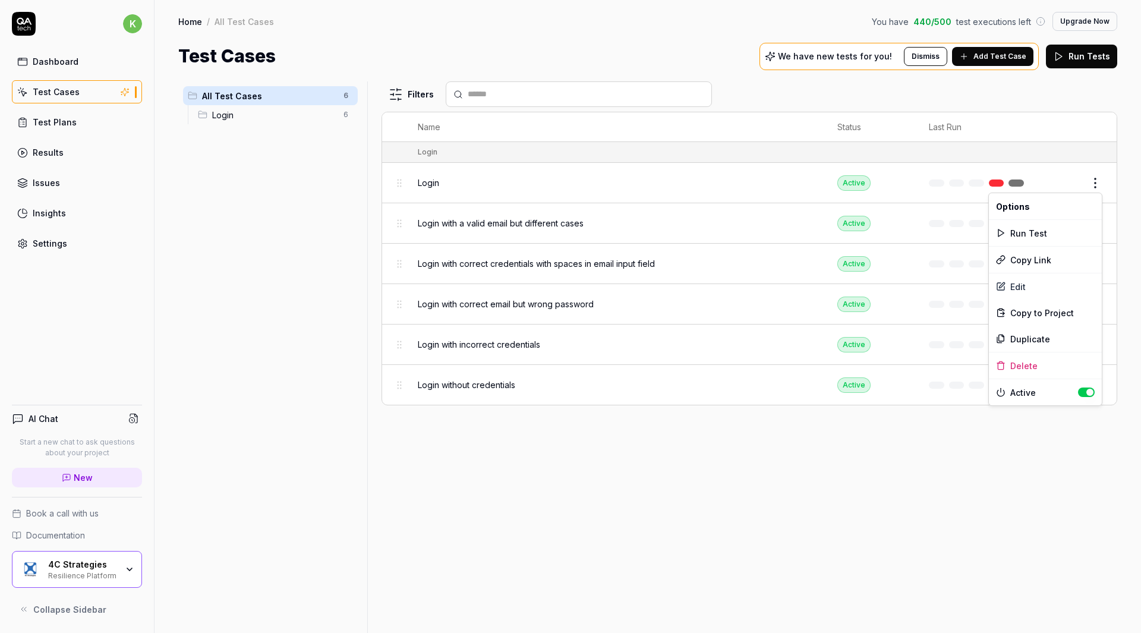
click at [886, 187] on html "k Dashboard Test Cases Test Plans Results Issues Insights Settings AI Chat Star…" at bounding box center [570, 316] width 1141 height 633
click at [886, 187] on td "Active" at bounding box center [871, 183] width 92 height 40
click at [726, 185] on div "Login" at bounding box center [616, 182] width 396 height 12
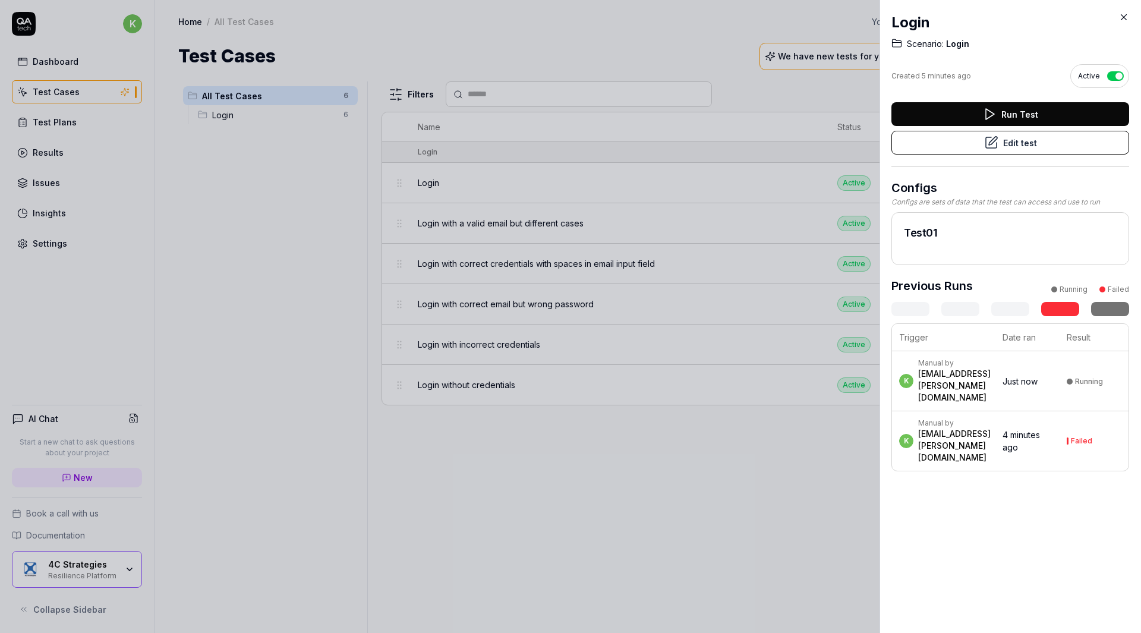
click at [1008, 116] on button "Run Test" at bounding box center [1010, 114] width 238 height 24
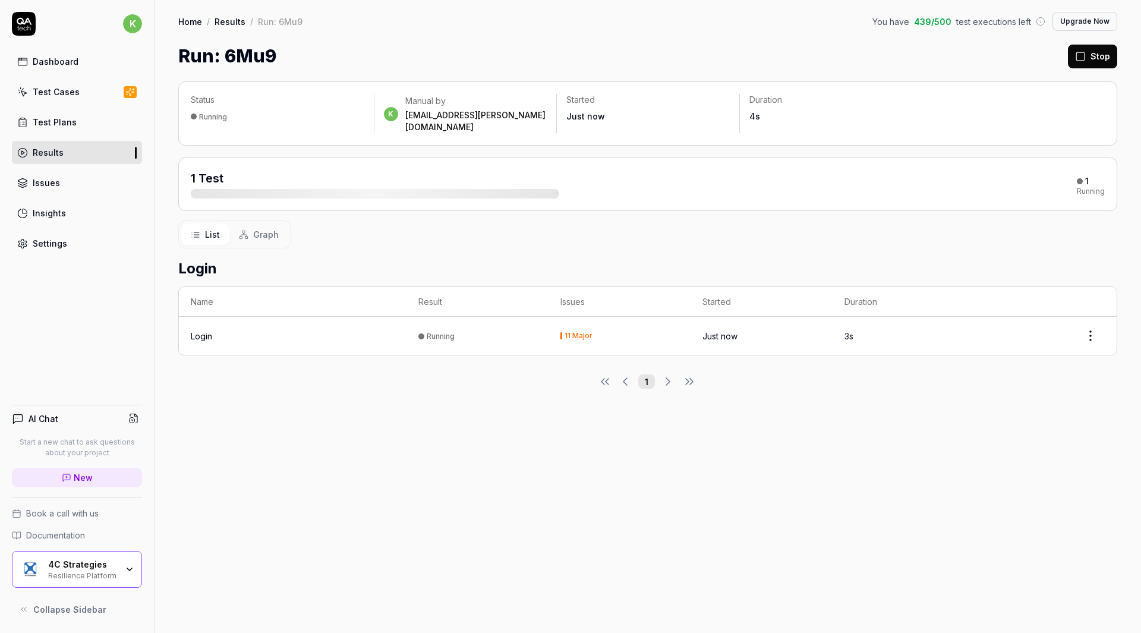
click at [204, 330] on div "Login" at bounding box center [201, 336] width 21 height 12
